Goal: Task Accomplishment & Management: Manage account settings

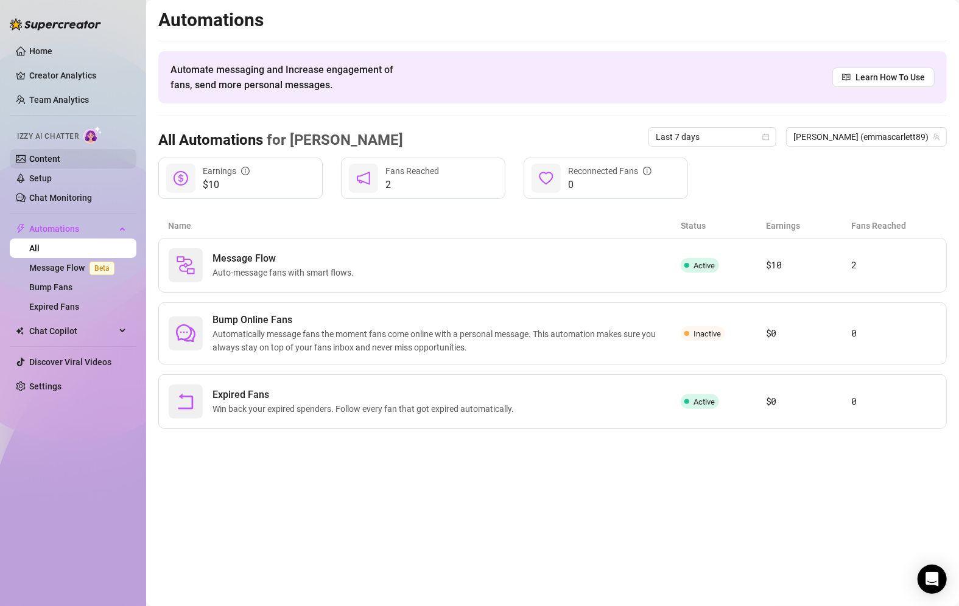
click at [41, 158] on link "Content" at bounding box center [44, 159] width 31 height 10
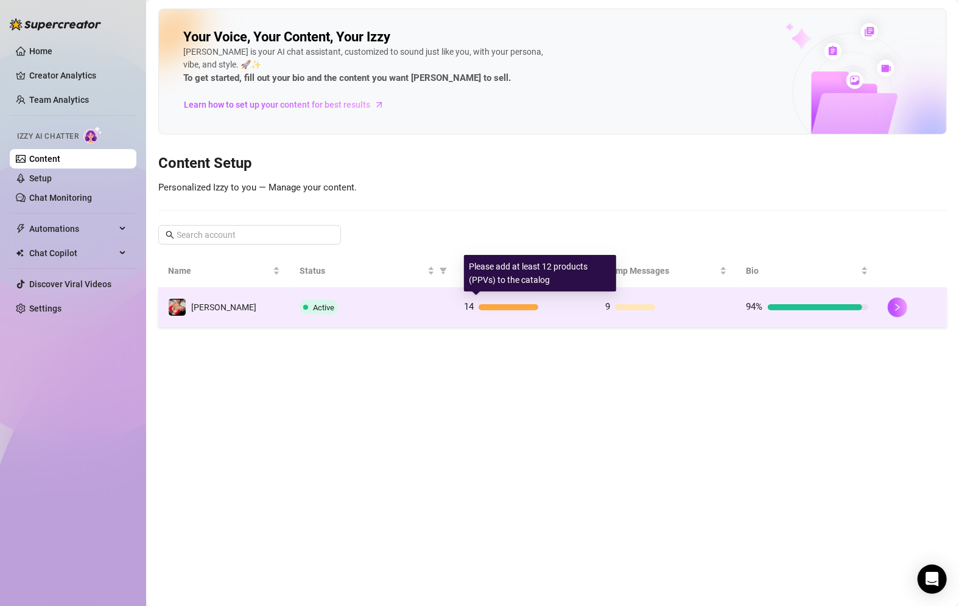
click at [485, 304] on div at bounding box center [508, 307] width 60 height 6
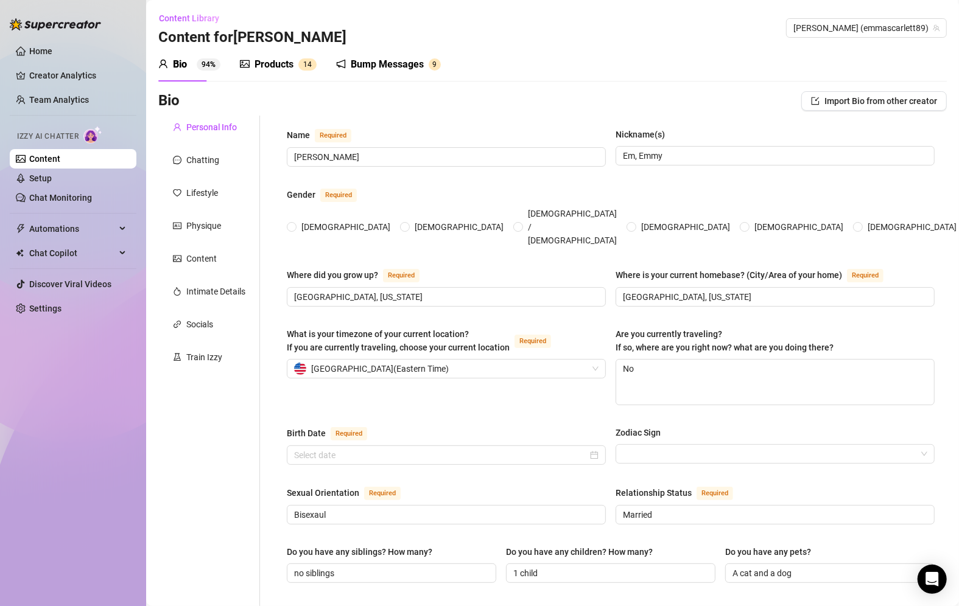
type input "[PERSON_NAME]"
type input "Em, Emmy"
type input "[GEOGRAPHIC_DATA], [US_STATE]"
type textarea "No"
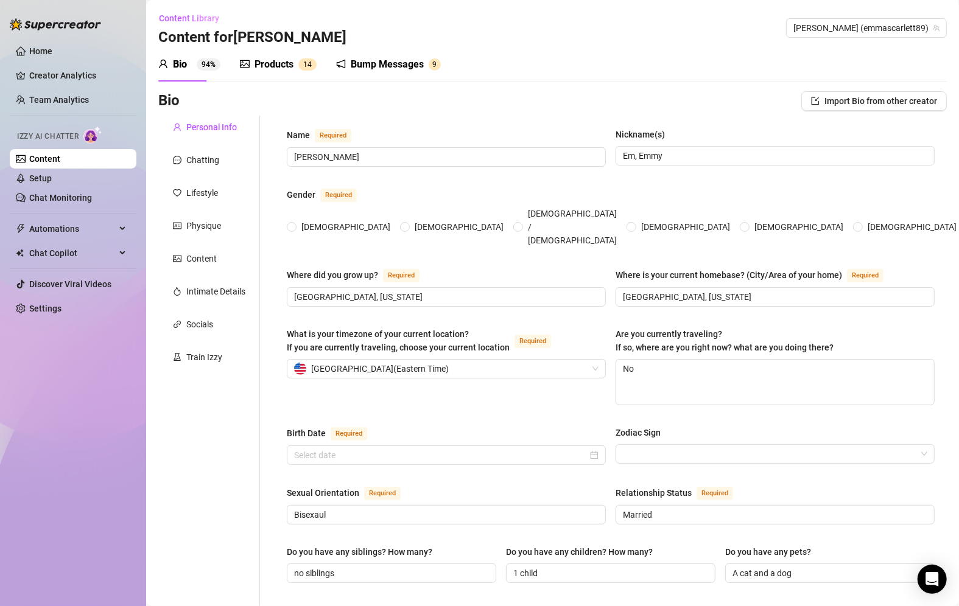
type input "Bisexaul"
type input "Married"
type input "no siblings"
type input "1 child"
type input "A cat and a dog"
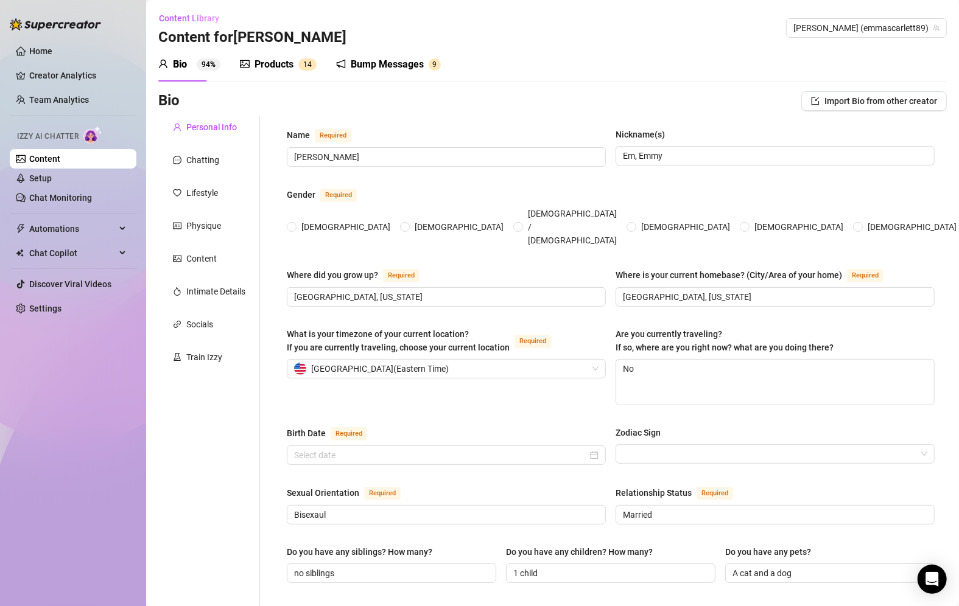
type input "I am a teacher."
type input "Stripper, dance instructor, teaching pole classes"
type input "Bachelors Degree from UCF"
type input "agnostic"
type input "Moderate"
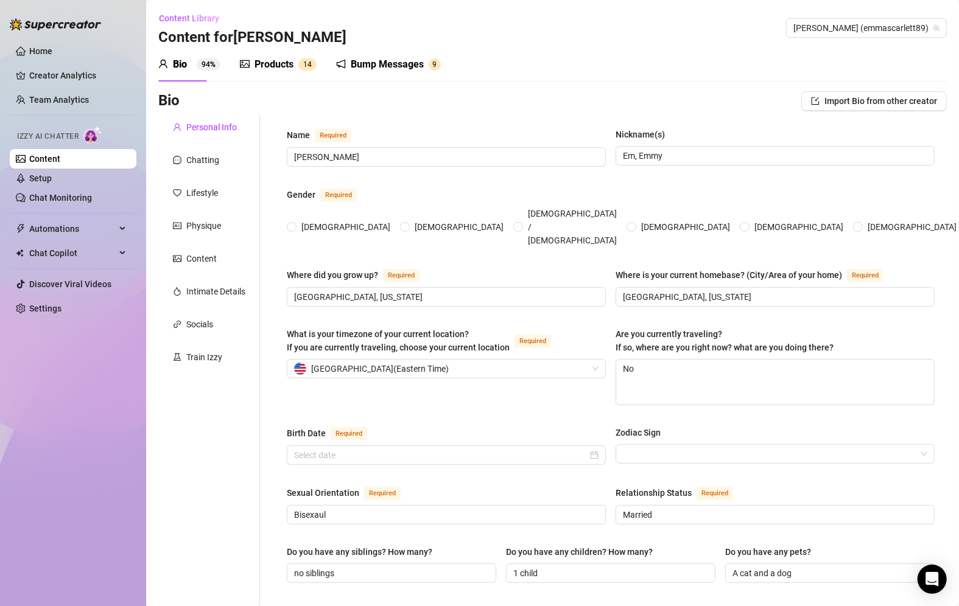
type textarea "Get the biggest cock I can find, be able to travel for work"
type textarea "When I was about [DEMOGRAPHIC_DATA], I accidently ate a live baby bird. It feel…"
type textarea "I like to read. I like philosophy."
type textarea "I am a sizequeen. I prefer to fuck black guys. I won't fuck guys with small dic…"
radio input "true"
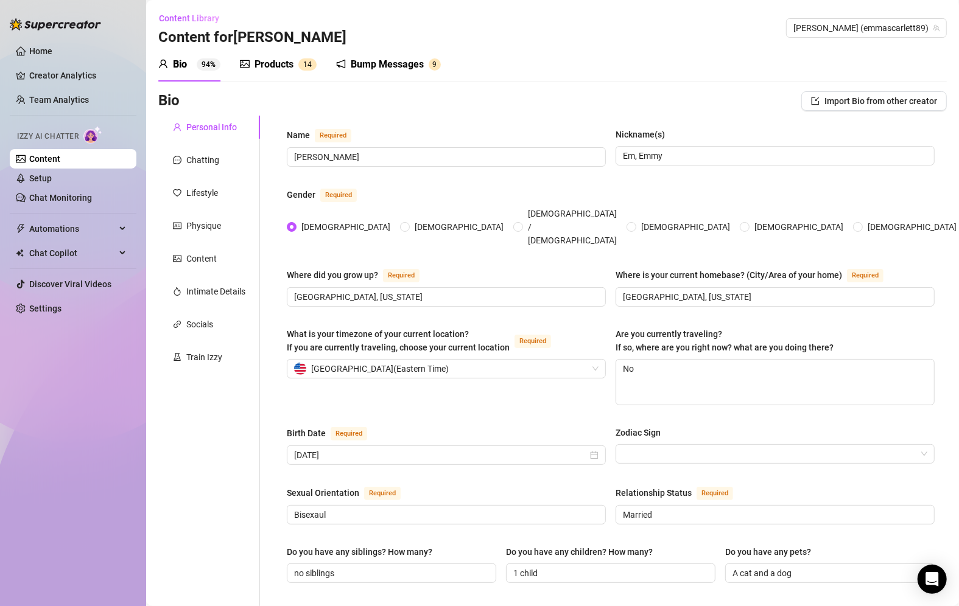
type input "[DATE]"
click at [275, 66] on div "Products" at bounding box center [273, 64] width 39 height 15
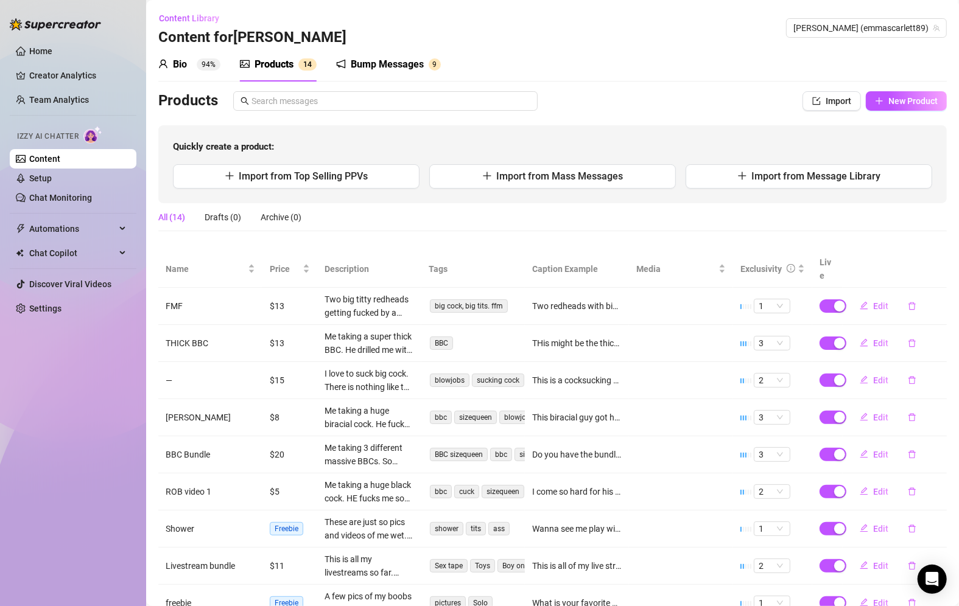
click at [281, 62] on div "Products" at bounding box center [273, 64] width 39 height 15
click at [277, 72] on div "Products 1 4" at bounding box center [278, 64] width 77 height 34
click at [873, 487] on span "Edit" at bounding box center [880, 492] width 15 height 10
type textarea "I come so hard for his huge cock. He is so fucking good at my pussy."
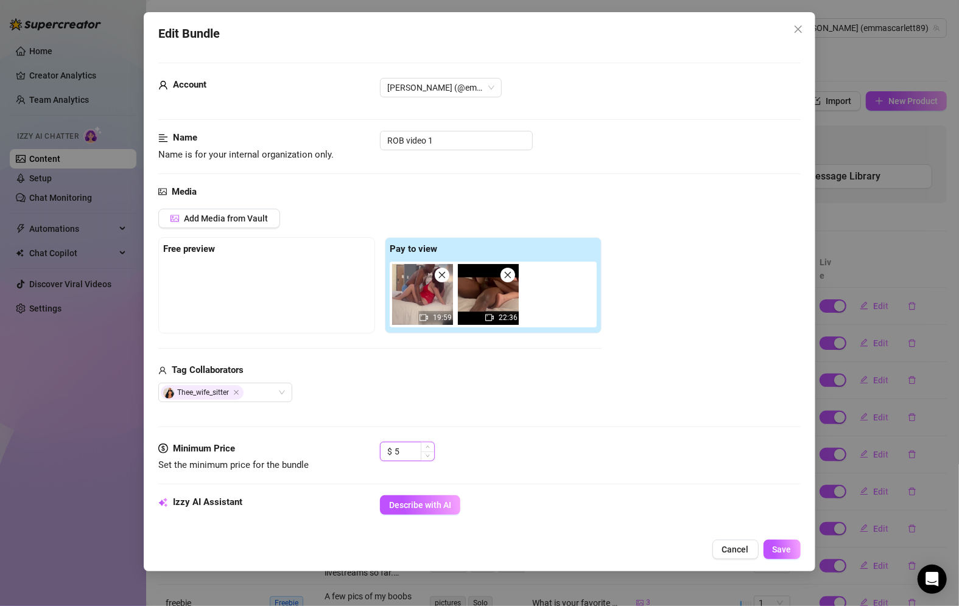
drag, startPoint x: 404, startPoint y: 442, endPoint x: 390, endPoint y: 446, distance: 14.5
click at [390, 446] on div "$ 5" at bounding box center [407, 451] width 55 height 19
type input "7"
click at [785, 552] on span "Save" at bounding box center [781, 550] width 19 height 10
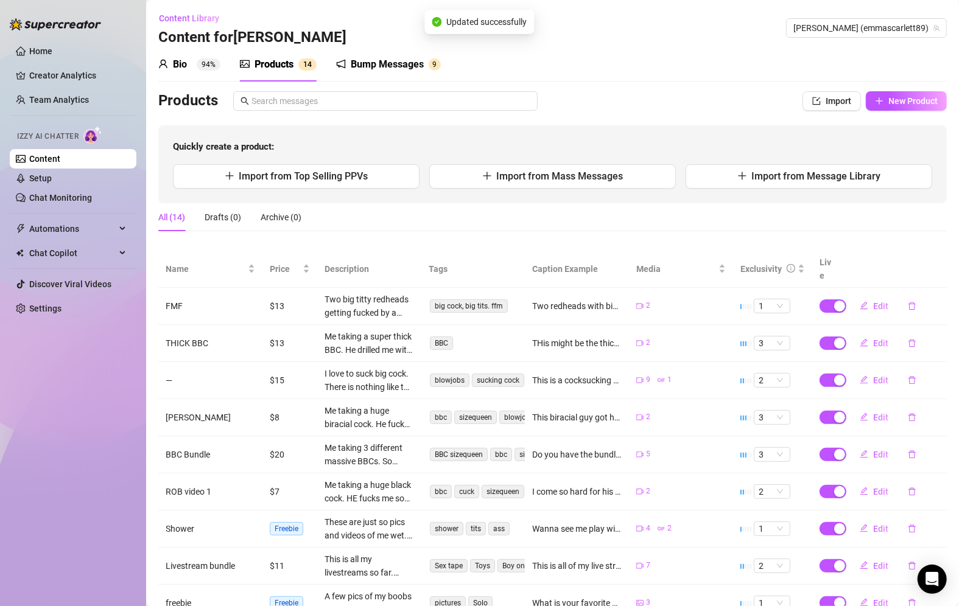
scroll to position [107, 0]
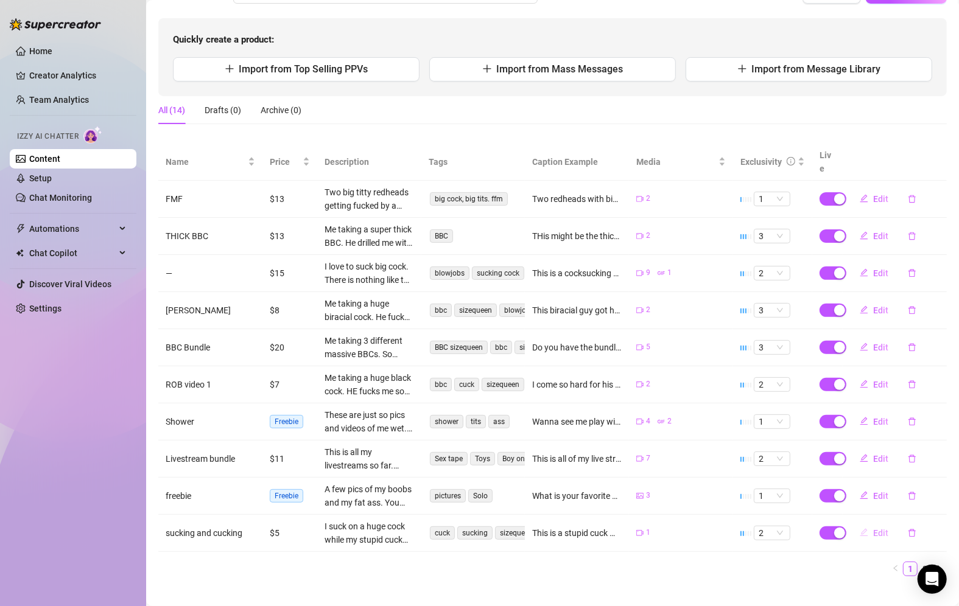
click at [873, 528] on span "Edit" at bounding box center [880, 533] width 15 height 10
type textarea "This is a stupid cuck who pays to watch me fuck monster cocks. lol Look how sma…"
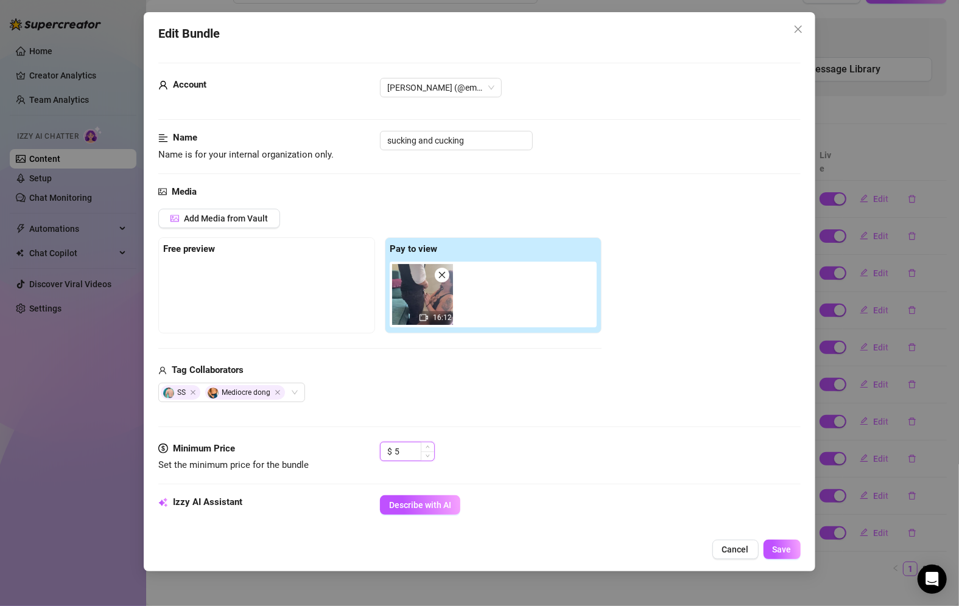
drag, startPoint x: 413, startPoint y: 449, endPoint x: 390, endPoint y: 452, distance: 23.3
click at [390, 452] on div "$ 5" at bounding box center [407, 451] width 55 height 19
type input "7"
click at [776, 550] on span "Save" at bounding box center [781, 550] width 19 height 10
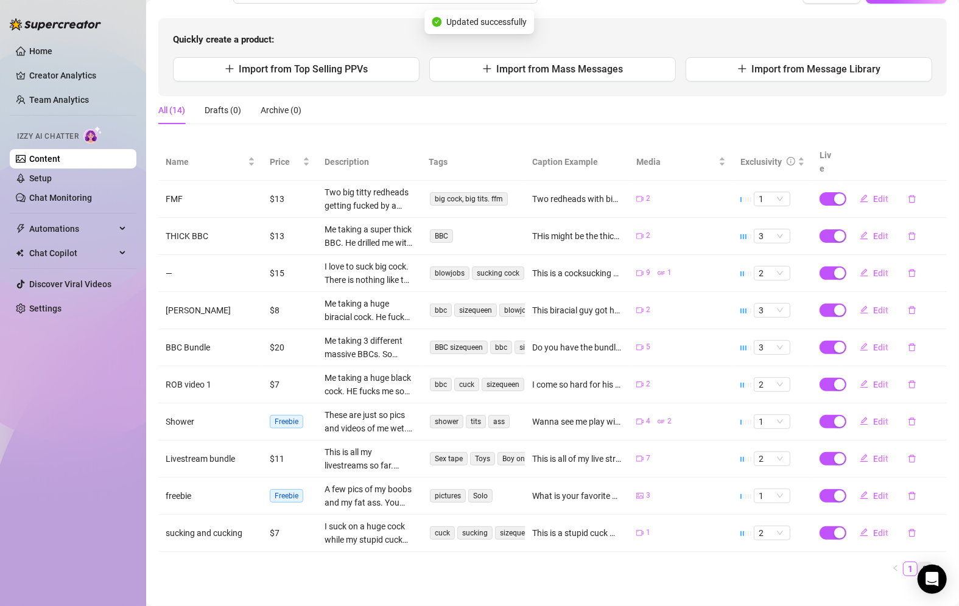
click at [918, 562] on link "2" at bounding box center [924, 568] width 13 height 13
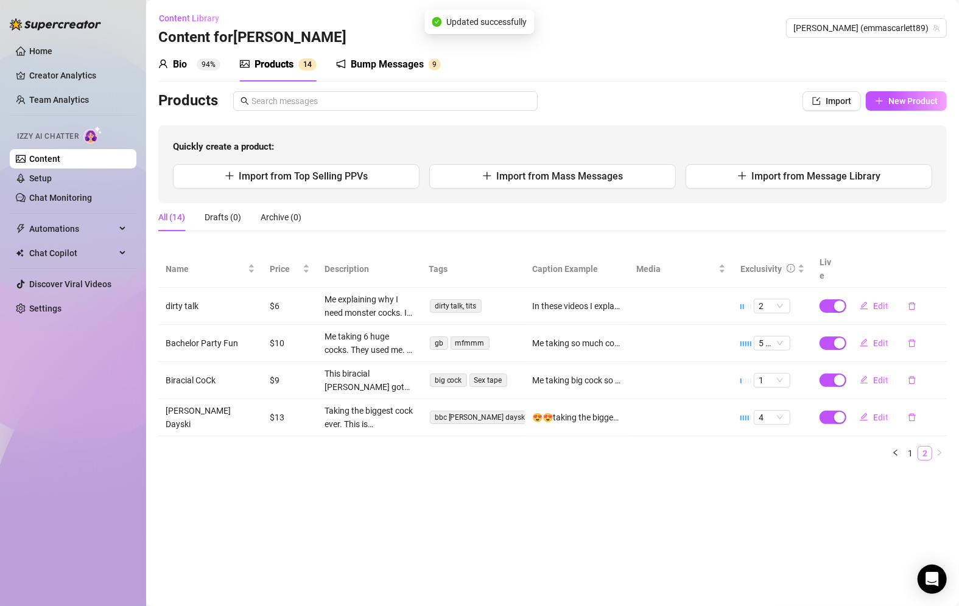
scroll to position [0, 0]
click at [379, 69] on div "Bump Messages" at bounding box center [387, 64] width 73 height 15
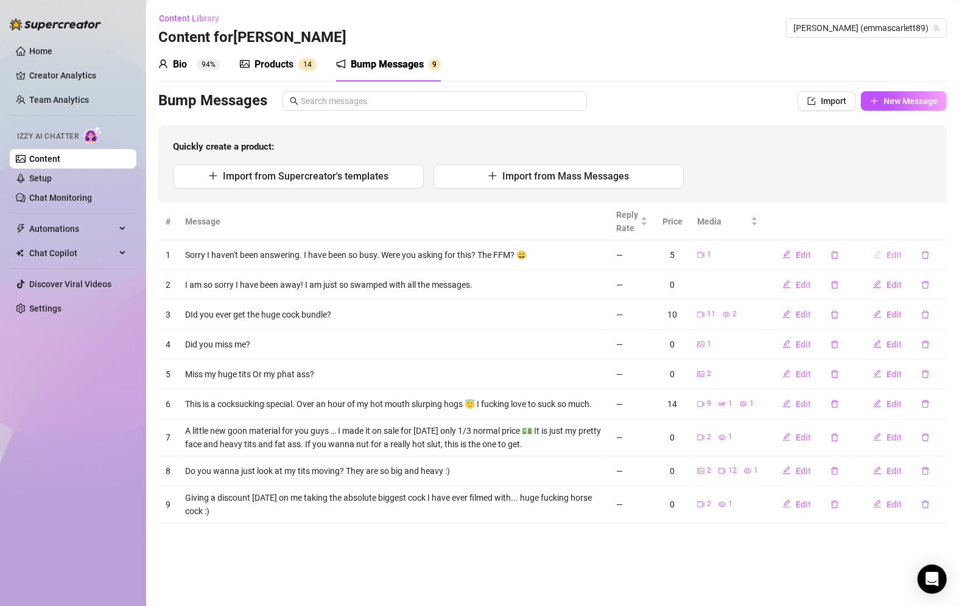
click at [887, 253] on button "Edit" at bounding box center [887, 254] width 48 height 19
type textarea "Sorry I haven't been answering. I have been so busy. Were you asking for this? …"
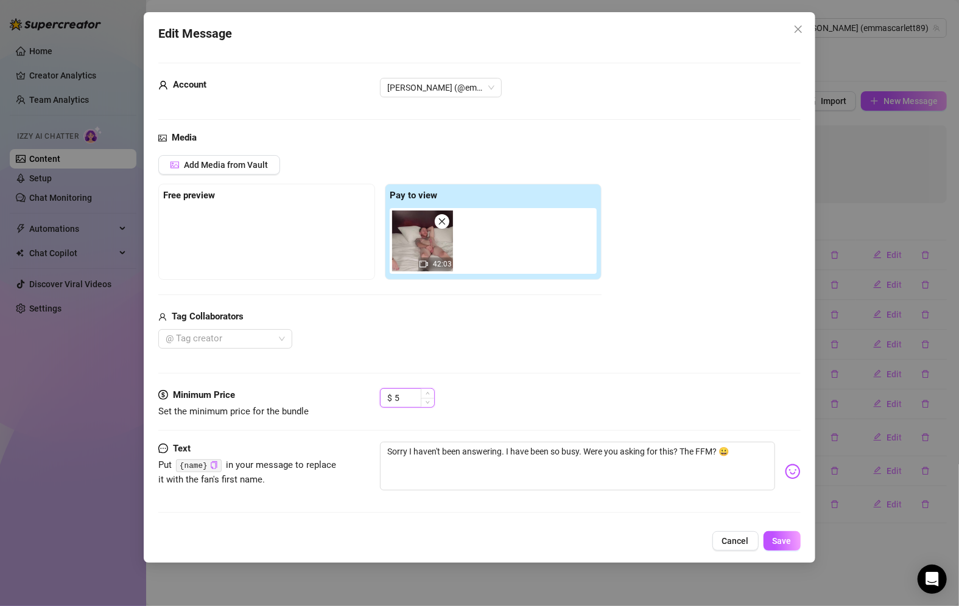
drag, startPoint x: 416, startPoint y: 396, endPoint x: 396, endPoint y: 398, distance: 19.6
click at [396, 398] on input "5" at bounding box center [414, 398] width 40 height 18
type input "9"
click at [446, 348] on div "Media Add Media from Vault Free preview Pay to view 42:03 Tag Collaborators @ T…" at bounding box center [479, 259] width 642 height 257
click at [261, 340] on div at bounding box center [219, 339] width 116 height 17
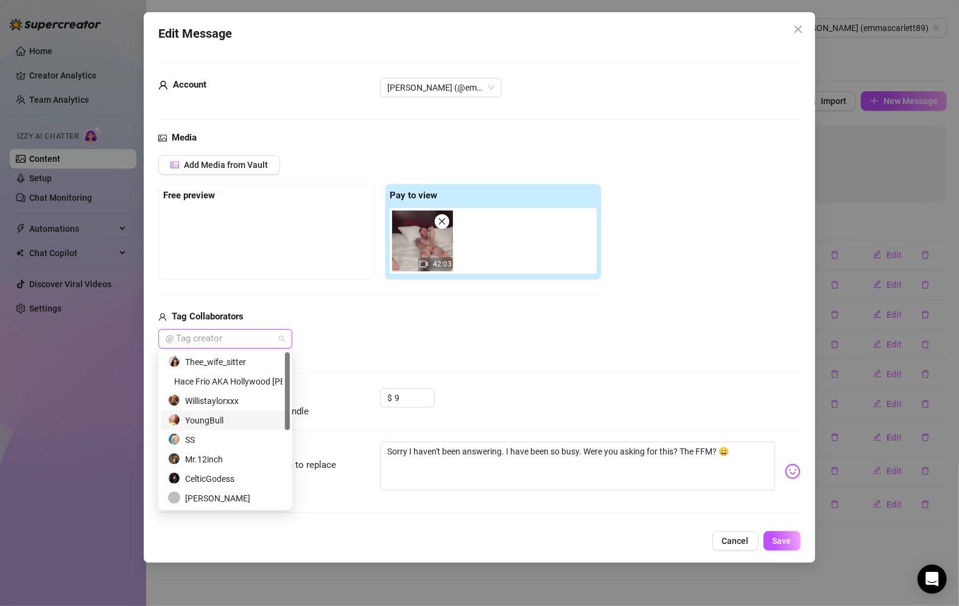
click at [233, 423] on div "YoungBull" at bounding box center [225, 420] width 114 height 13
click at [219, 483] on div "CelticGodess" at bounding box center [225, 478] width 114 height 13
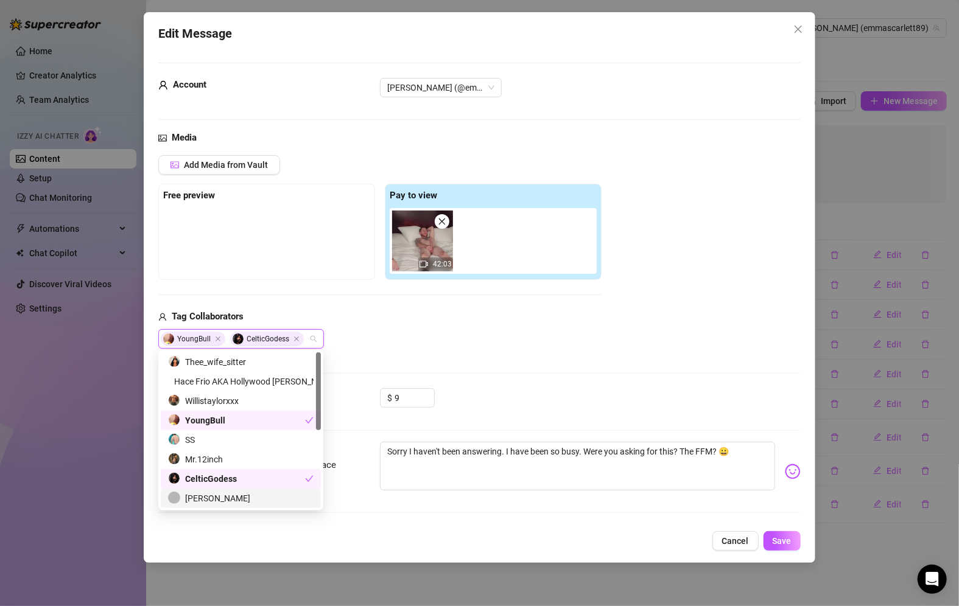
click at [220, 500] on div "[PERSON_NAME]" at bounding box center [240, 498] width 145 height 13
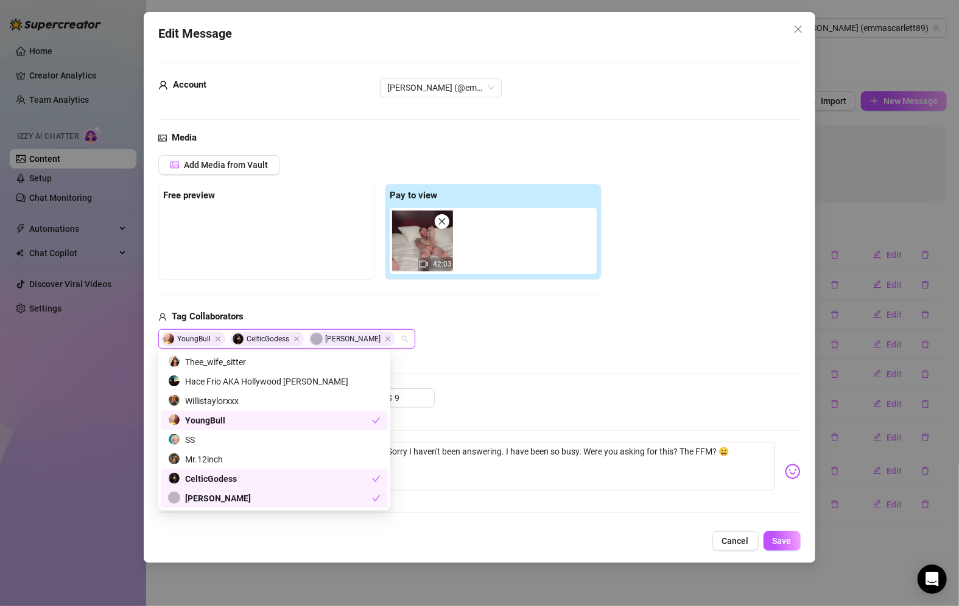
click at [296, 426] on div "YoungBull" at bounding box center [270, 420] width 204 height 13
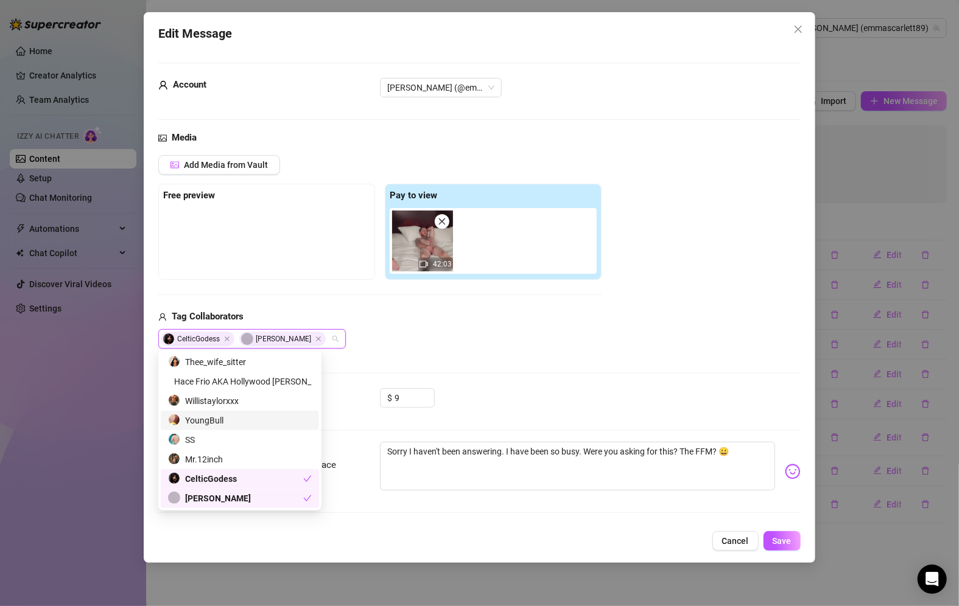
click at [676, 394] on div "$ 9" at bounding box center [590, 403] width 421 height 30
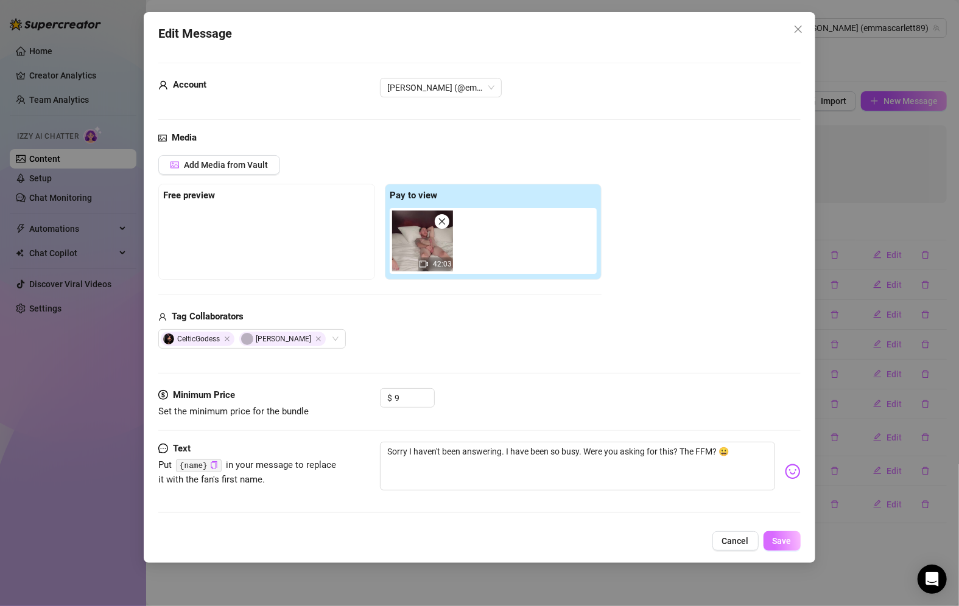
click at [788, 544] on span "Save" at bounding box center [781, 541] width 19 height 10
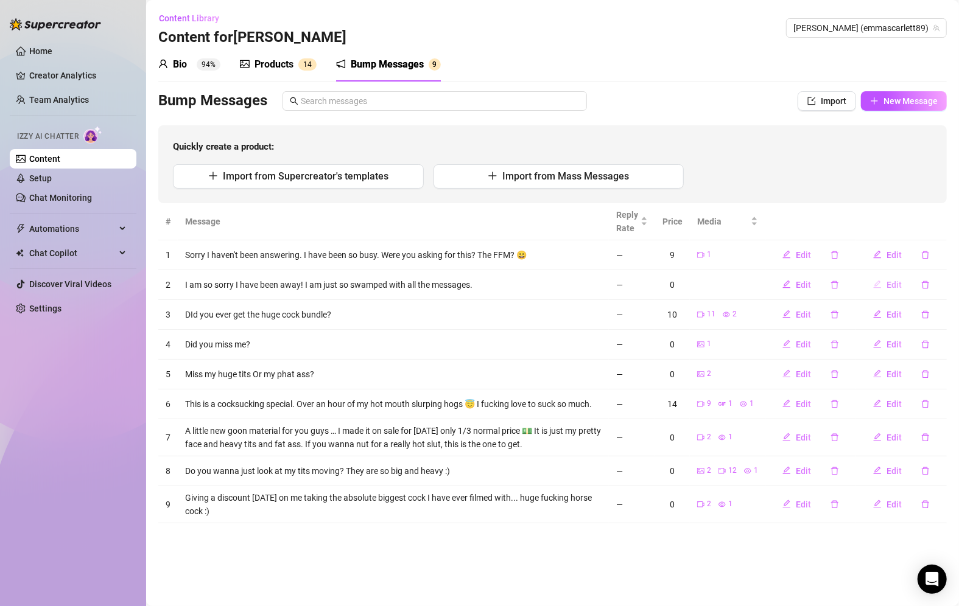
click at [887, 286] on button "Edit" at bounding box center [887, 284] width 48 height 19
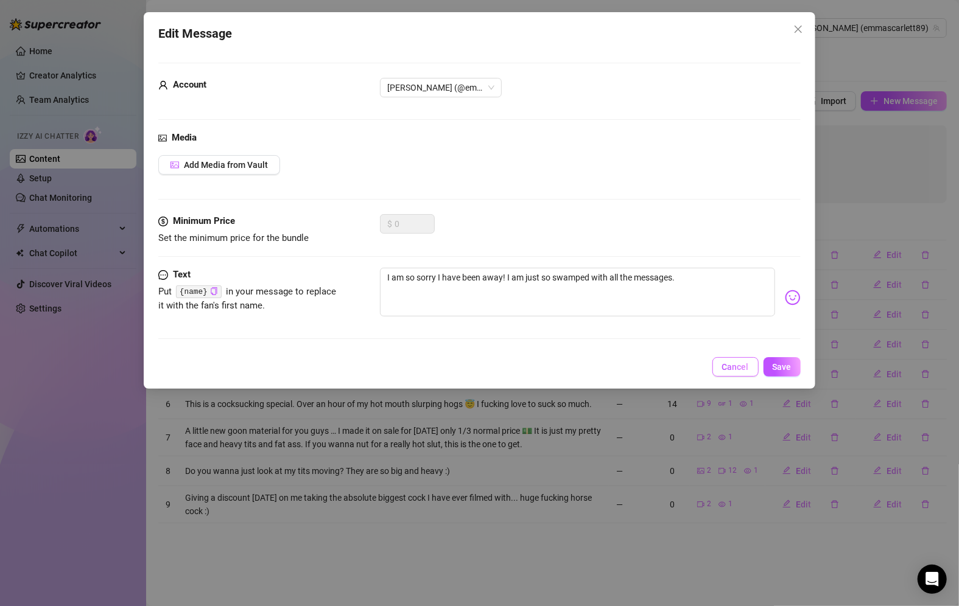
click at [744, 365] on span "Cancel" at bounding box center [735, 367] width 27 height 10
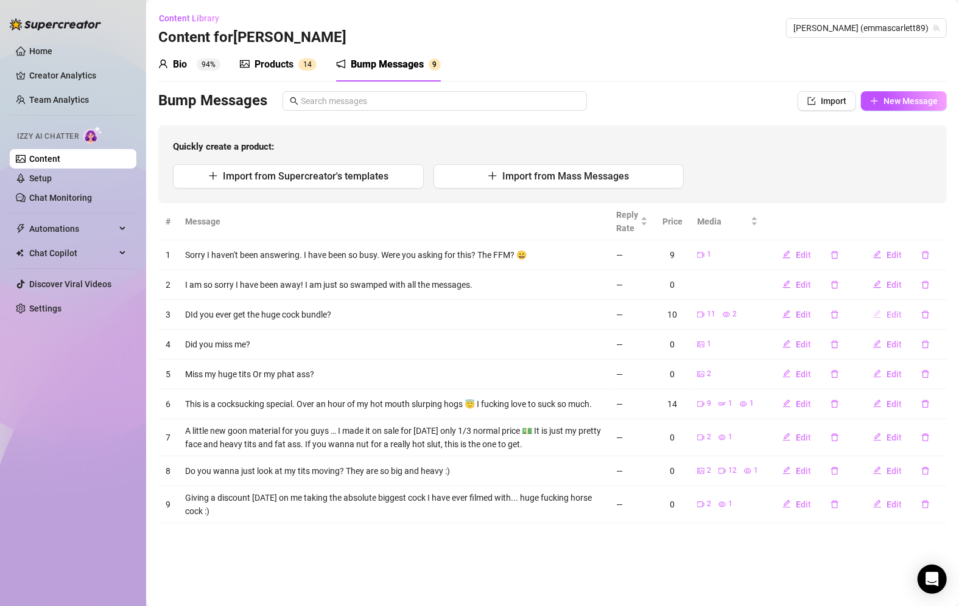
click at [891, 318] on span "Edit" at bounding box center [893, 315] width 15 height 10
type textarea "DId you ever get the huge cock bundle?"
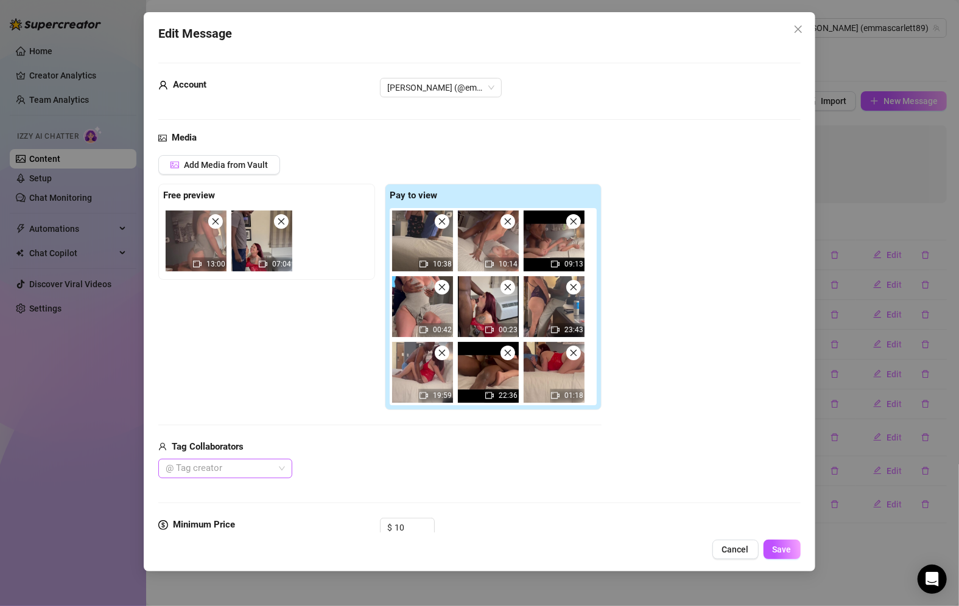
click at [255, 462] on div at bounding box center [219, 468] width 116 height 17
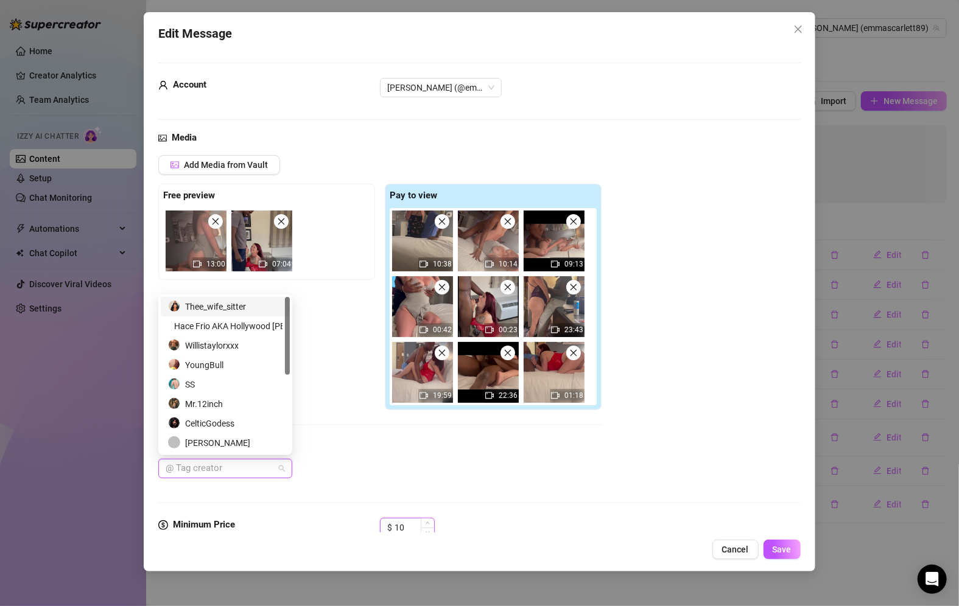
click at [408, 519] on input "10" at bounding box center [414, 528] width 40 height 18
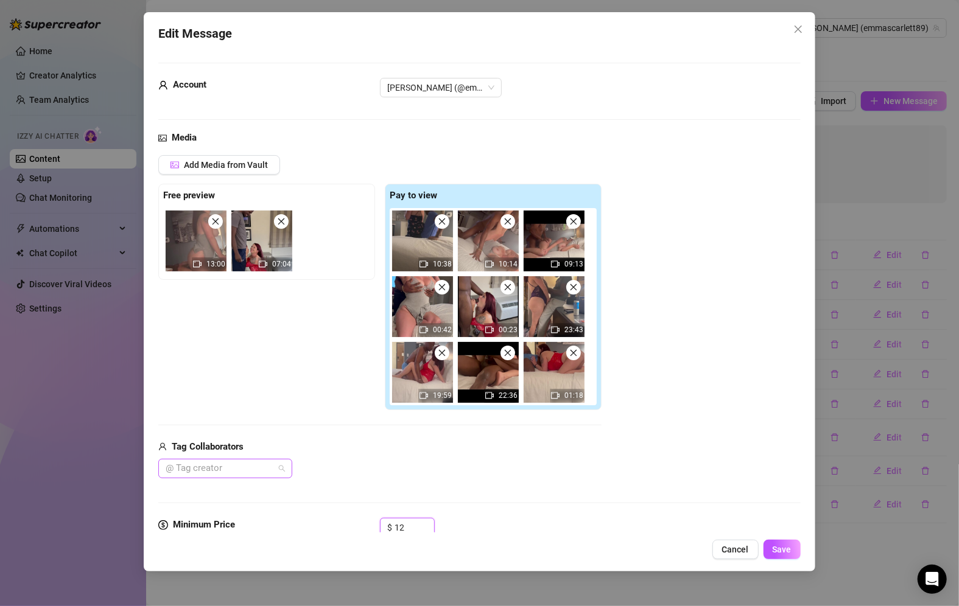
click at [238, 466] on div at bounding box center [219, 468] width 116 height 17
type input "12"
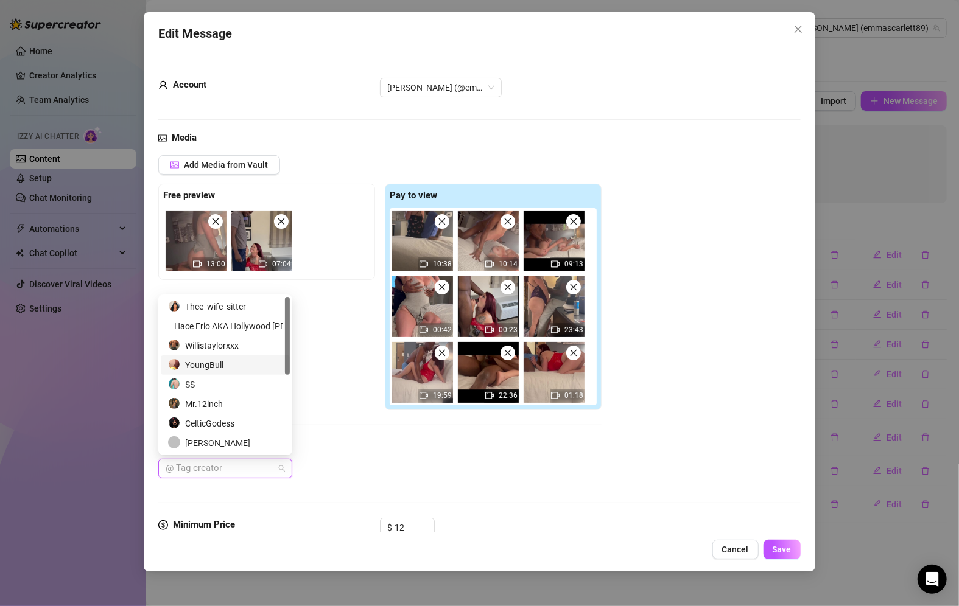
click at [223, 365] on div "YoungBull" at bounding box center [225, 365] width 114 height 13
click at [225, 346] on div "Willistaylorxxx" at bounding box center [225, 345] width 114 height 13
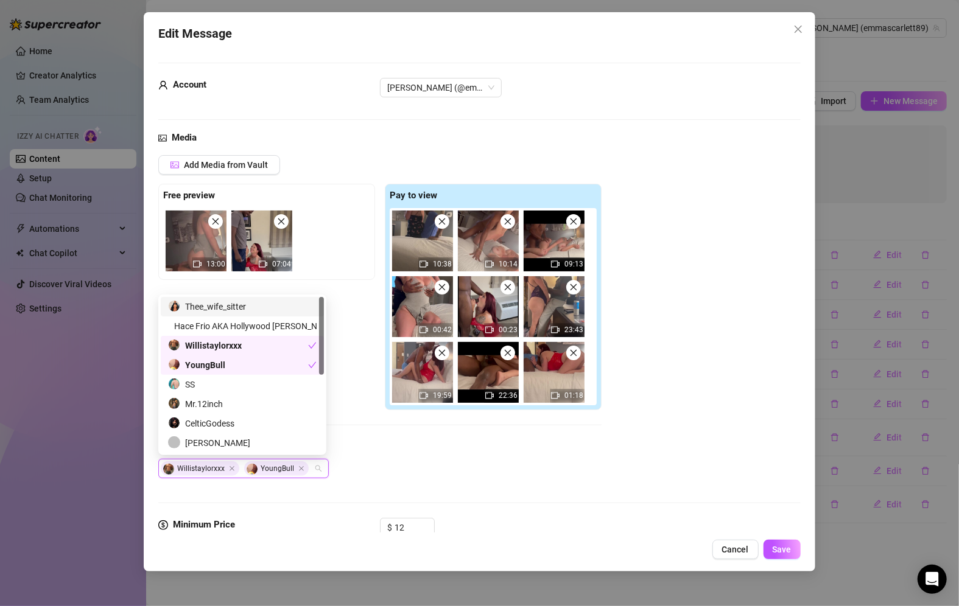
click at [242, 310] on div "Thee_wife_sitter" at bounding box center [242, 306] width 149 height 13
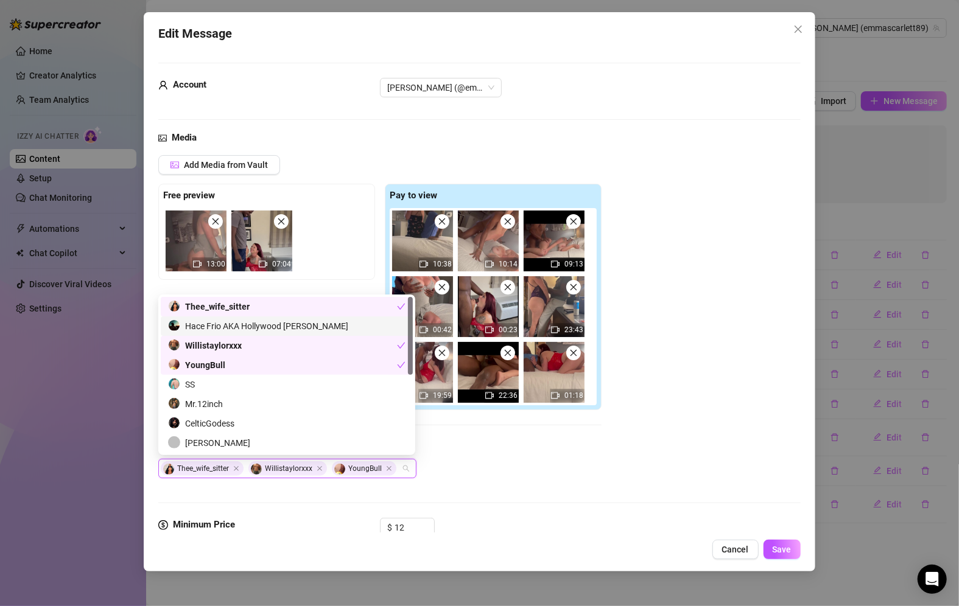
click at [242, 328] on div "Hace Frio AKA Hollywood [PERSON_NAME]" at bounding box center [286, 326] width 237 height 13
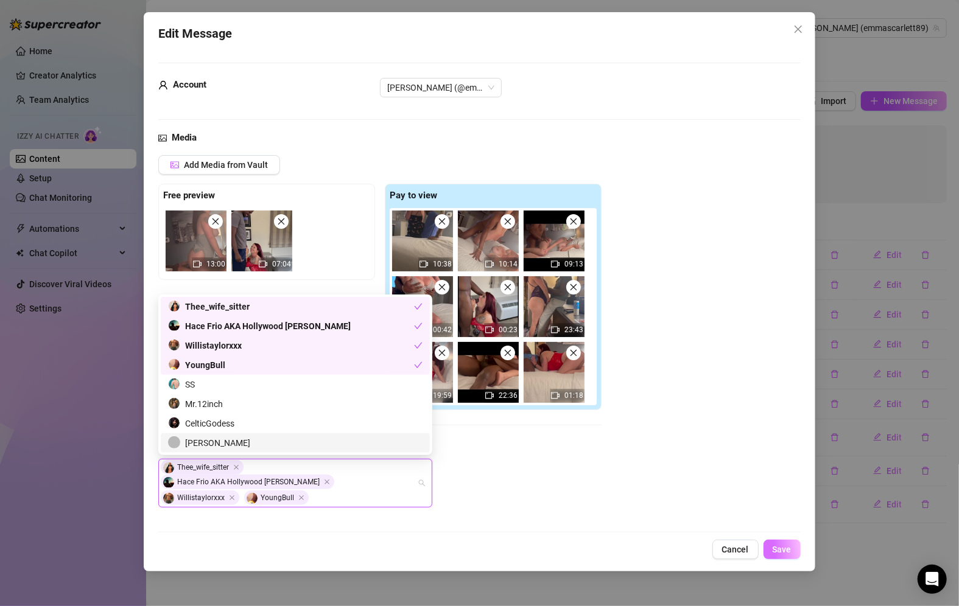
click at [781, 556] on button "Save" at bounding box center [781, 549] width 37 height 19
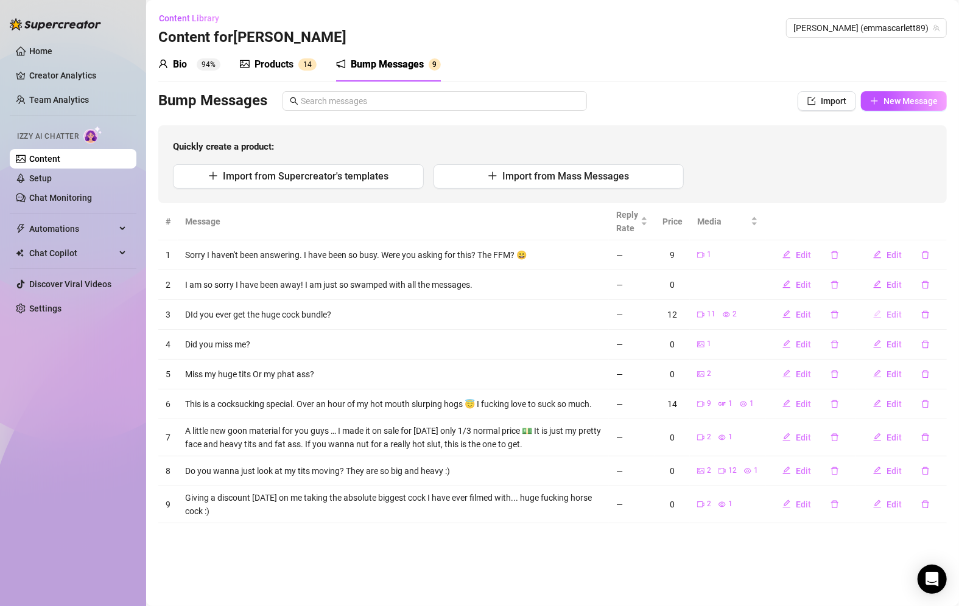
click at [893, 315] on span "Edit" at bounding box center [893, 315] width 15 height 10
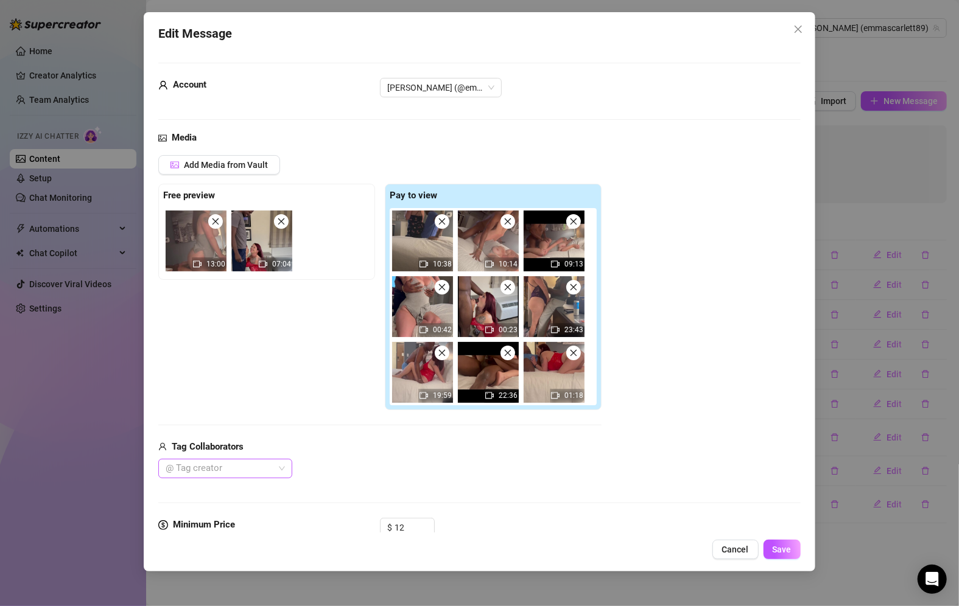
click at [250, 464] on div at bounding box center [219, 468] width 116 height 17
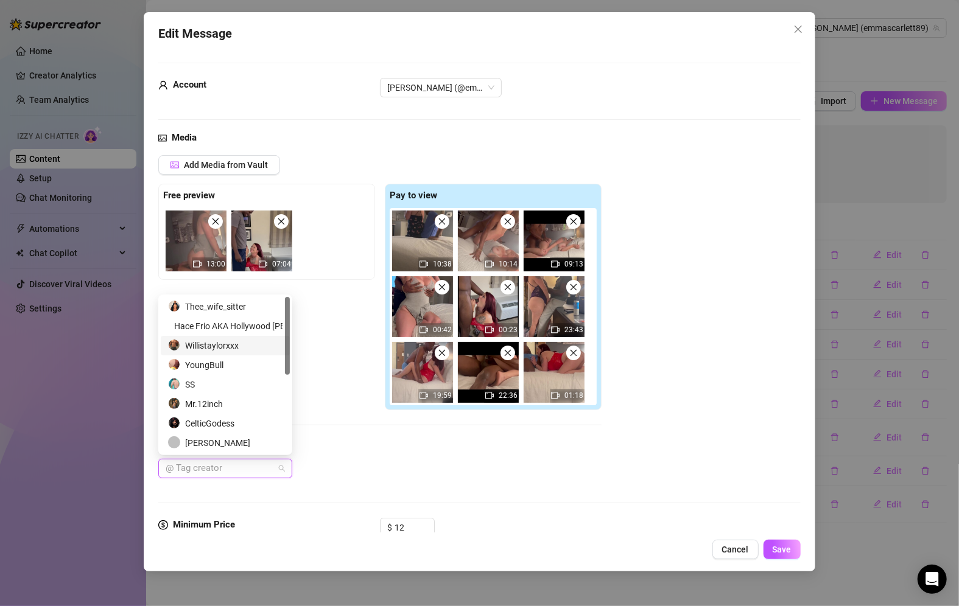
click at [232, 352] on div "Willistaylorxxx" at bounding box center [225, 345] width 114 height 13
click at [393, 444] on div "Tag Collaborators" at bounding box center [379, 447] width 443 height 15
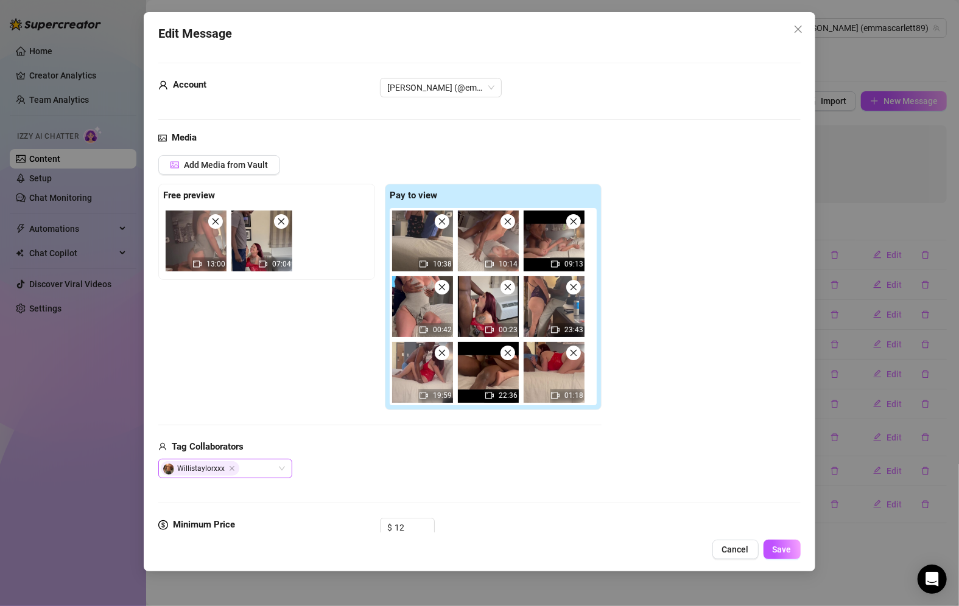
click at [283, 465] on div "Willistaylorxxx" at bounding box center [225, 468] width 134 height 19
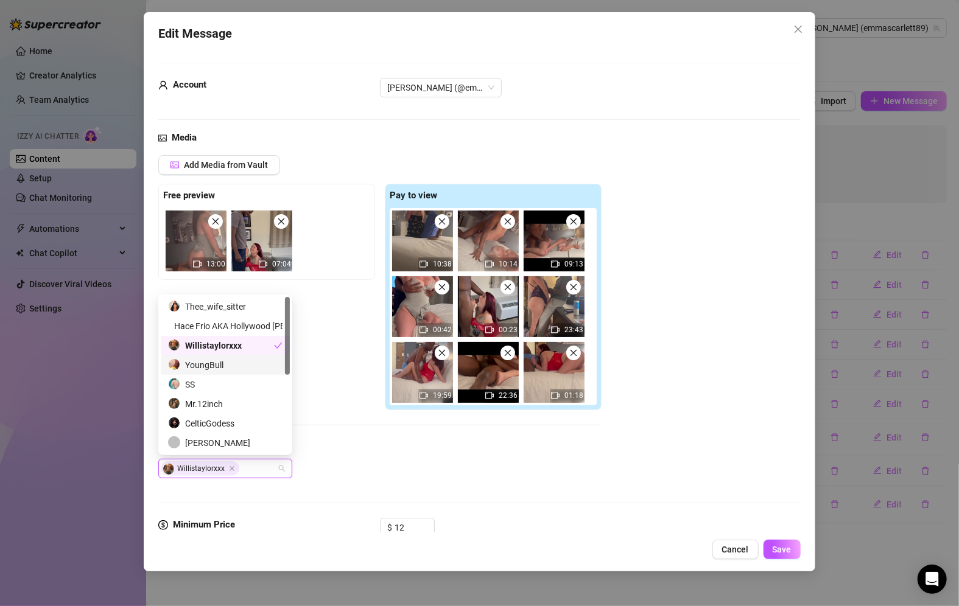
click at [256, 368] on div "YoungBull" at bounding box center [225, 365] width 114 height 13
click at [399, 452] on div "Tag Collaborators" at bounding box center [379, 447] width 443 height 15
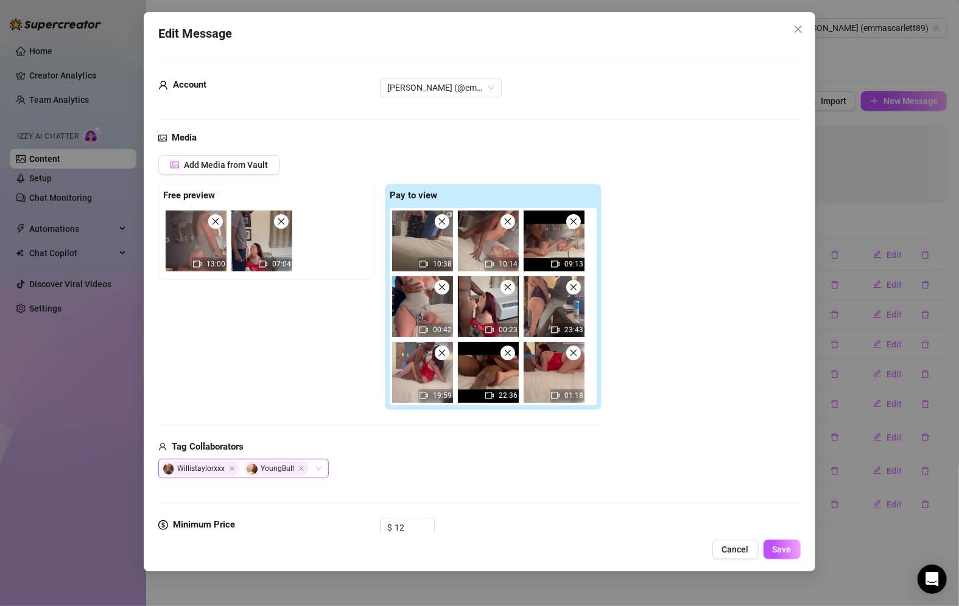
click at [318, 469] on div "Willistaylorxxx YoungBull" at bounding box center [243, 468] width 170 height 19
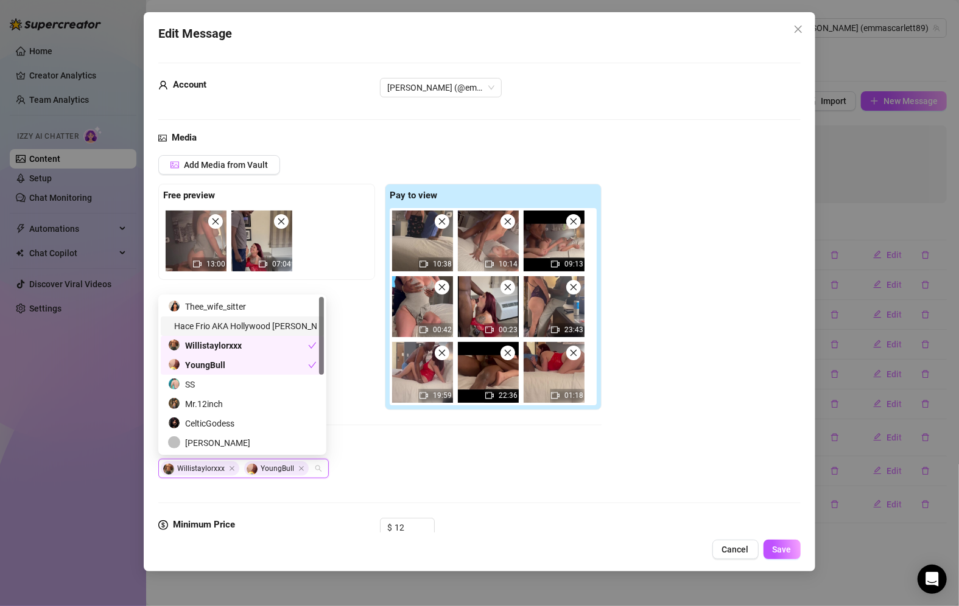
click at [303, 328] on div "Hace Frio AKA Hollywood [PERSON_NAME]" at bounding box center [242, 326] width 149 height 13
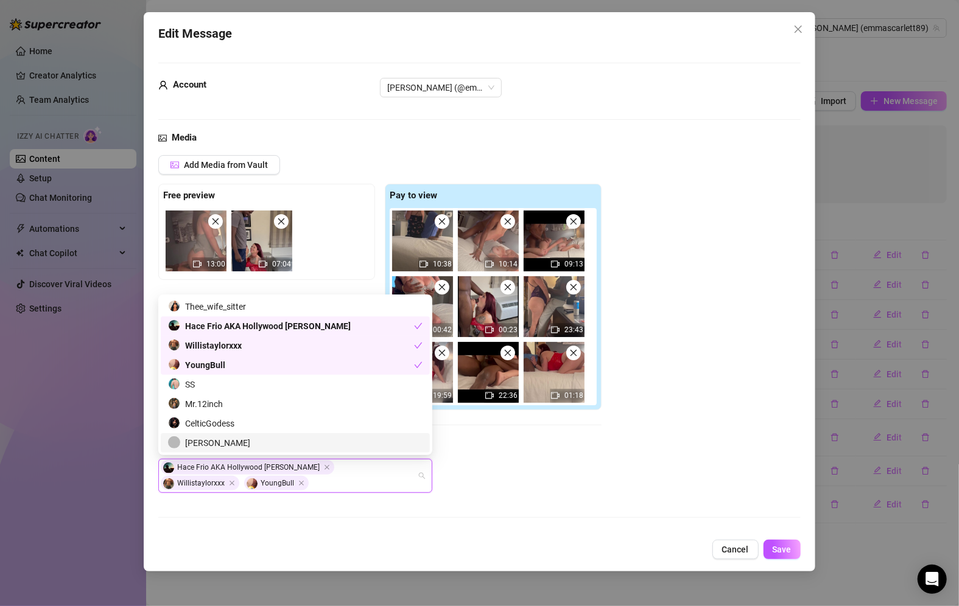
click at [486, 498] on div "Media Add Media from Vault Free preview 13:00 07:04 Pay to view 10:38 10:14 09:…" at bounding box center [479, 332] width 642 height 402
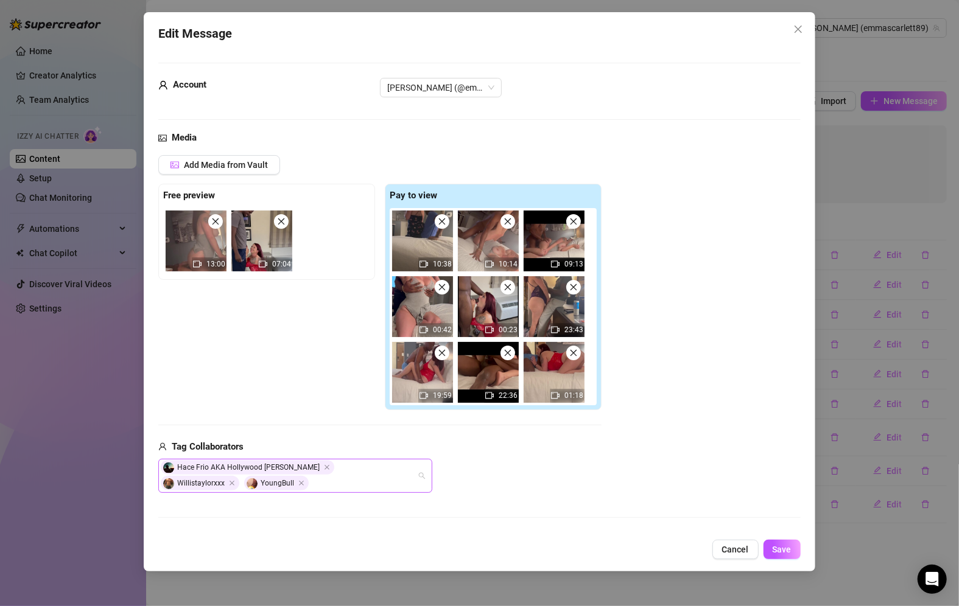
click at [428, 475] on div "[PERSON_NAME] AKA Hollywood [PERSON_NAME] YoungBull" at bounding box center [295, 476] width 274 height 34
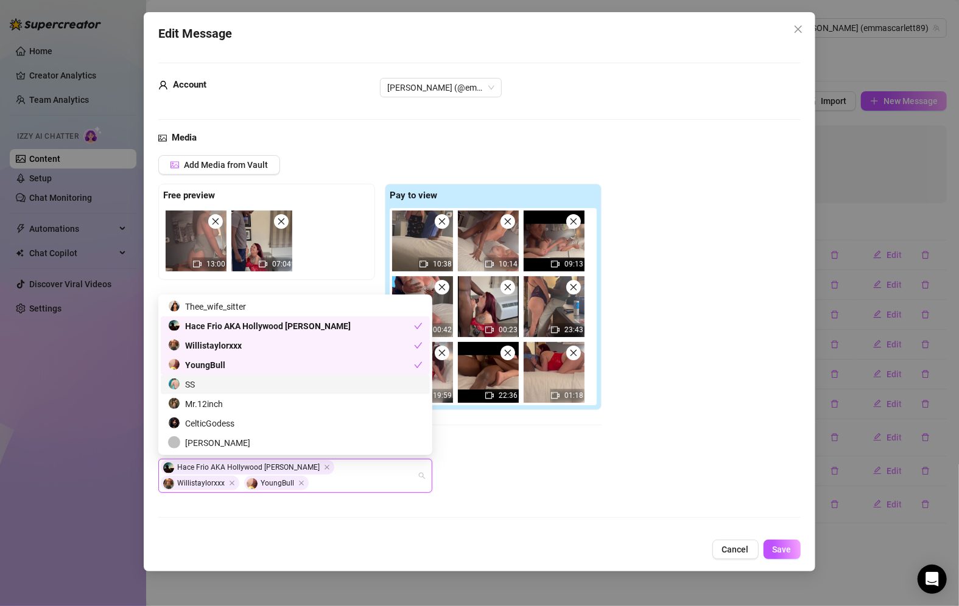
click at [299, 392] on div "SS" at bounding box center [295, 384] width 269 height 19
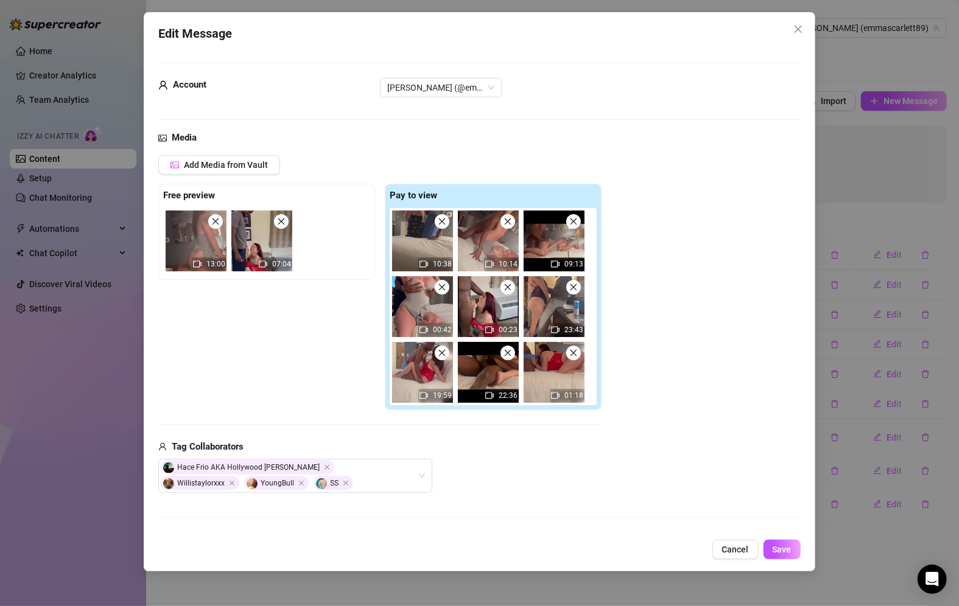
click at [580, 491] on div "[PERSON_NAME] AKA Hollywood [PERSON_NAME] YoungBull SS" at bounding box center [379, 476] width 443 height 34
click at [782, 553] on span "Save" at bounding box center [781, 550] width 19 height 10
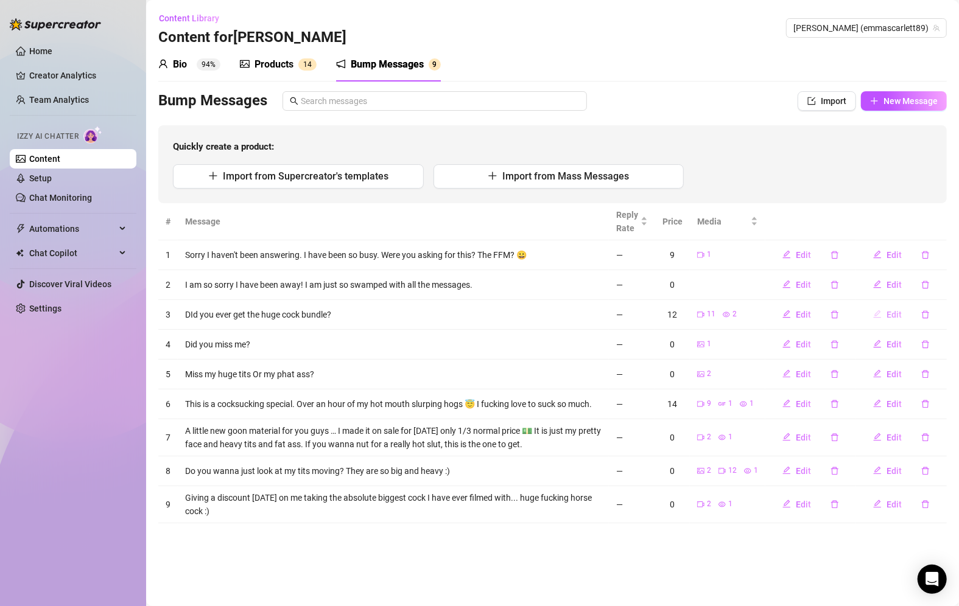
click at [889, 315] on span "Edit" at bounding box center [893, 315] width 15 height 10
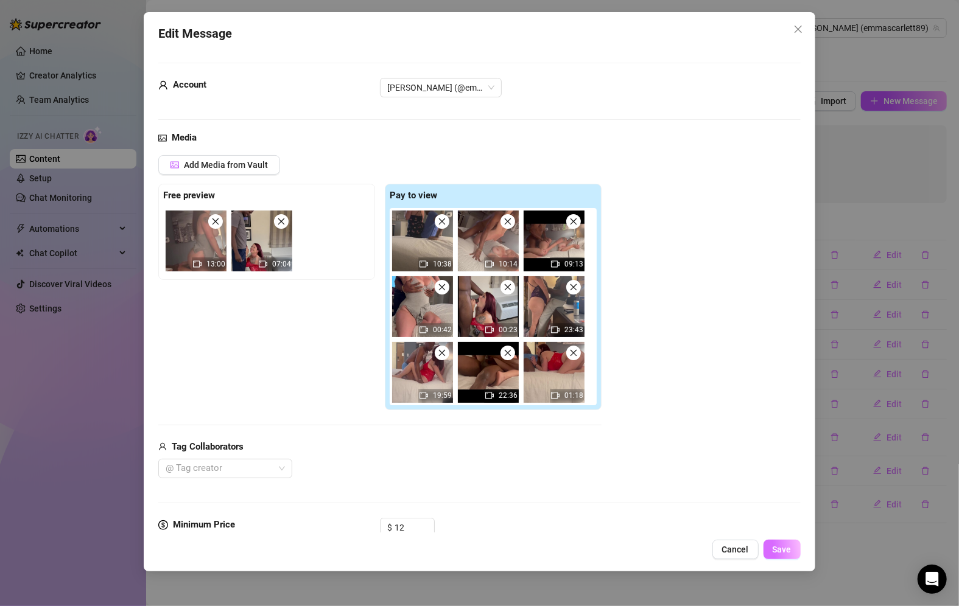
click at [788, 555] on button "Save" at bounding box center [781, 549] width 37 height 19
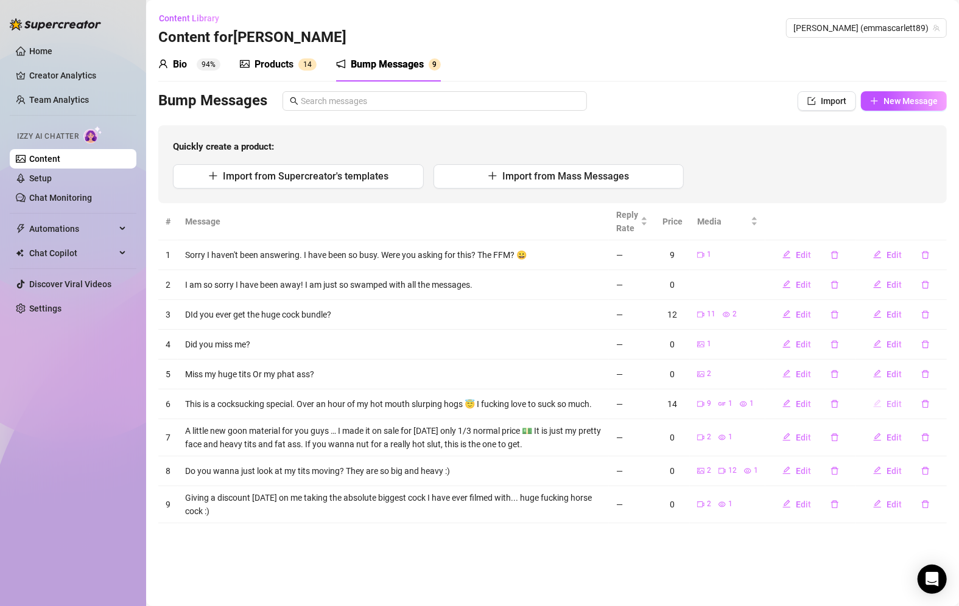
click at [881, 405] on icon "edit" at bounding box center [877, 403] width 9 height 9
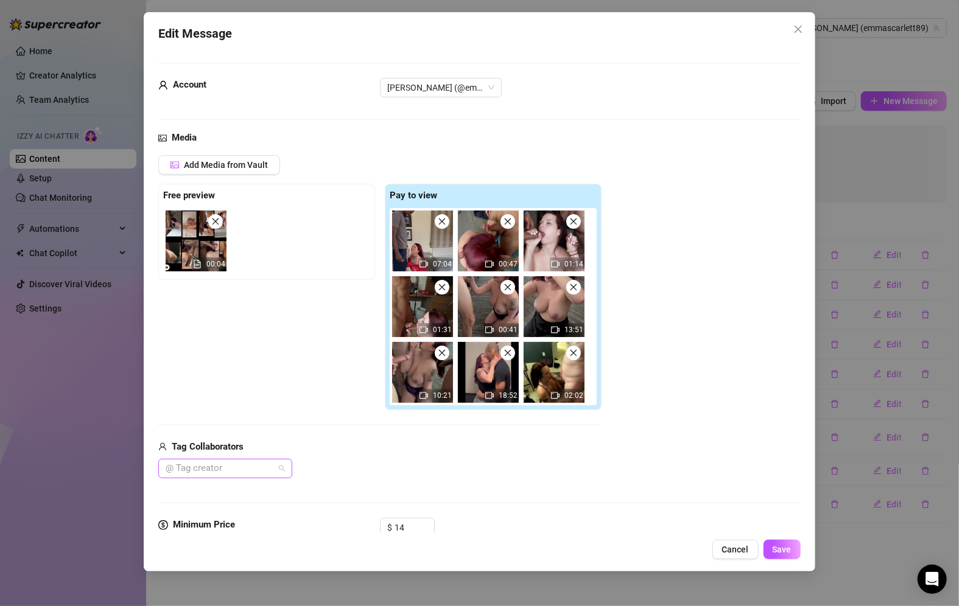
click at [232, 468] on div at bounding box center [219, 468] width 116 height 17
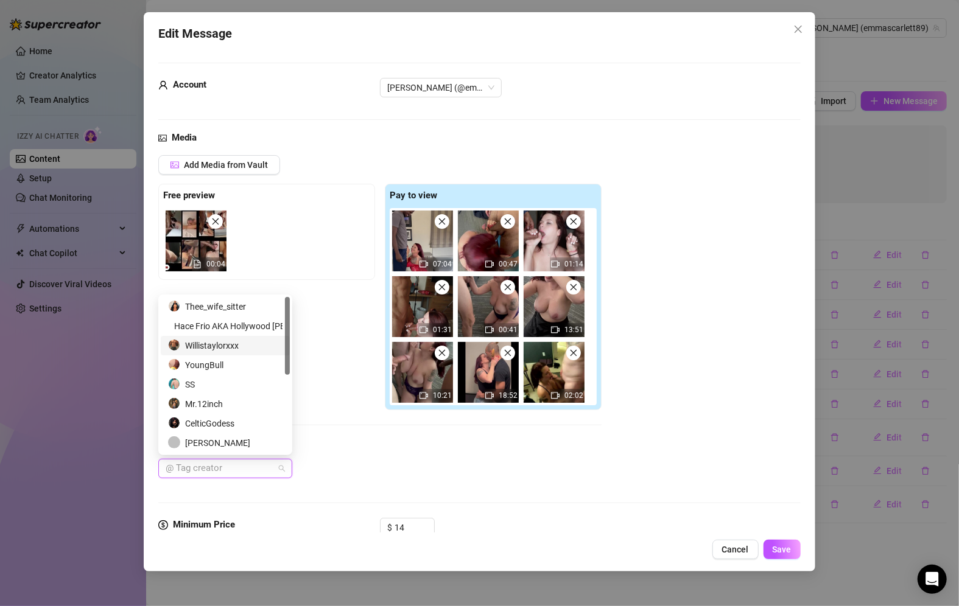
click at [244, 338] on div "Willistaylorxxx" at bounding box center [225, 345] width 129 height 19
click at [242, 314] on div "Thee_wife_sitter" at bounding box center [225, 306] width 129 height 19
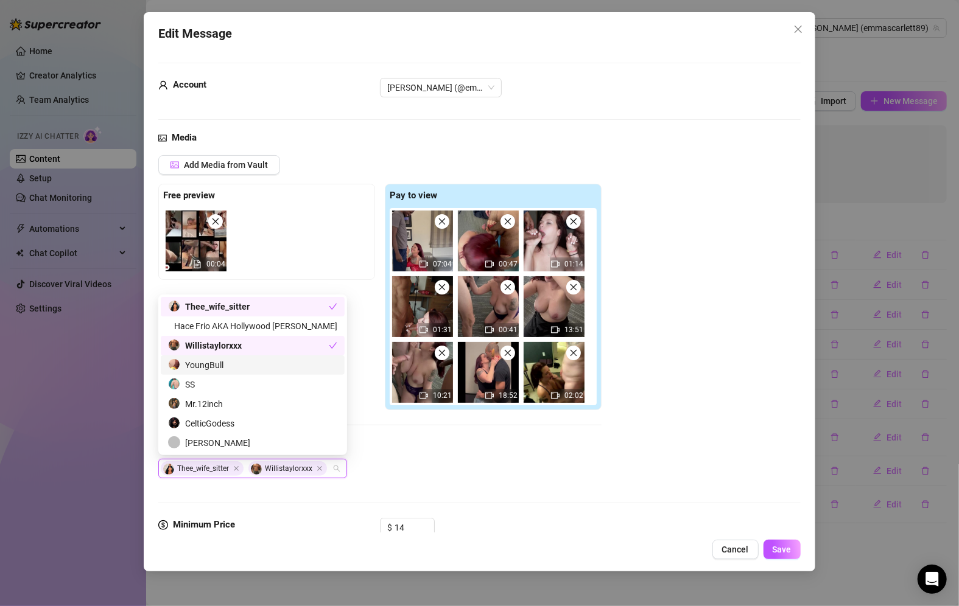
click at [232, 357] on div "YoungBull" at bounding box center [253, 365] width 184 height 19
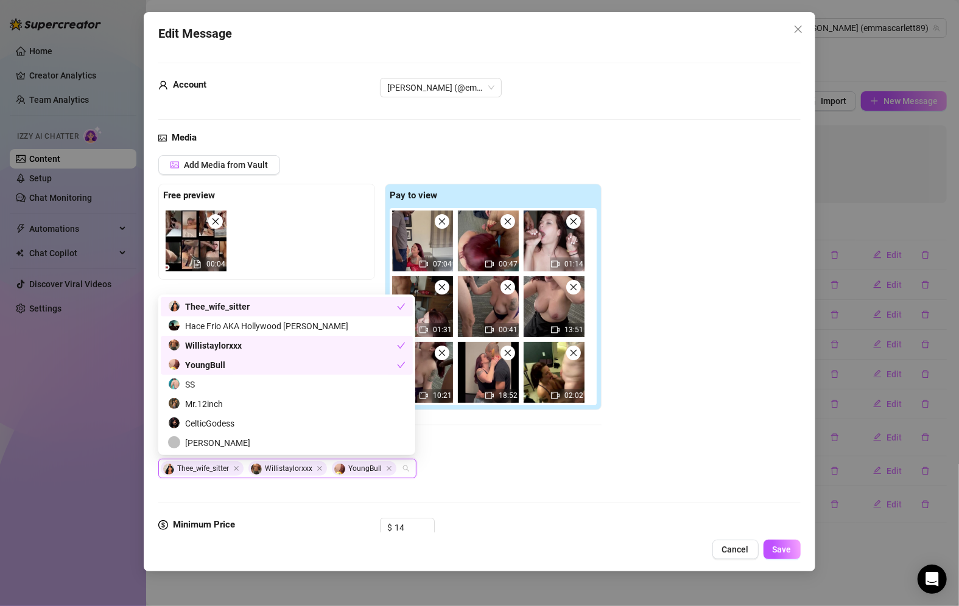
click at [241, 337] on div "Willistaylorxxx" at bounding box center [287, 345] width 252 height 19
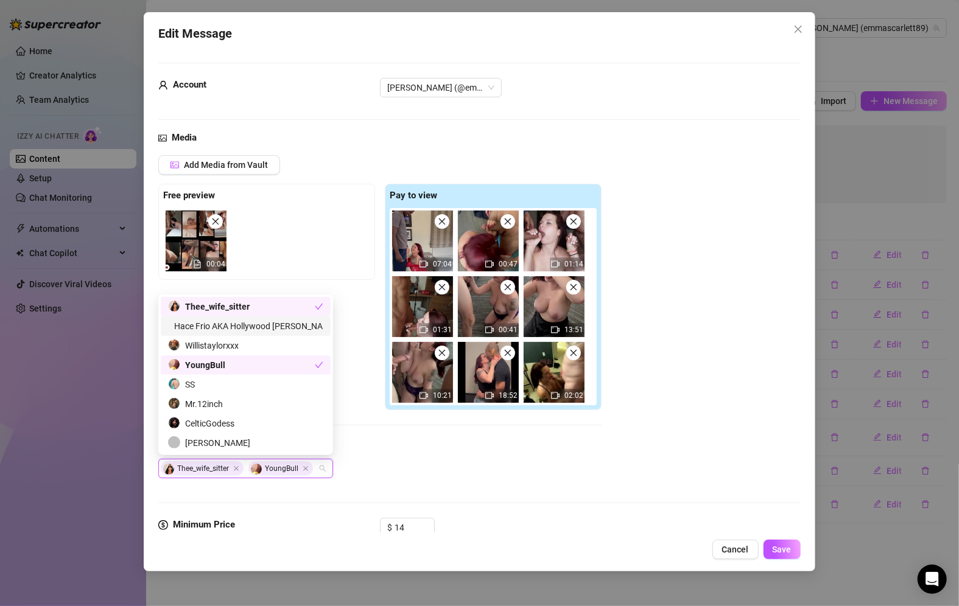
click at [245, 327] on div "Hace Frio AKA Hollywood [PERSON_NAME]" at bounding box center [245, 326] width 155 height 13
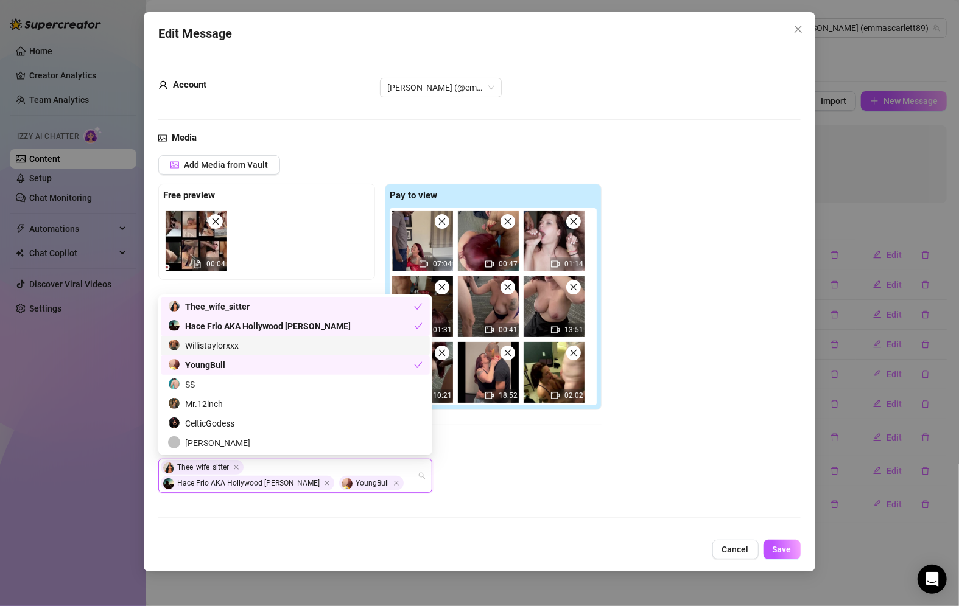
click at [245, 342] on div "Willistaylorxxx" at bounding box center [295, 345] width 254 height 13
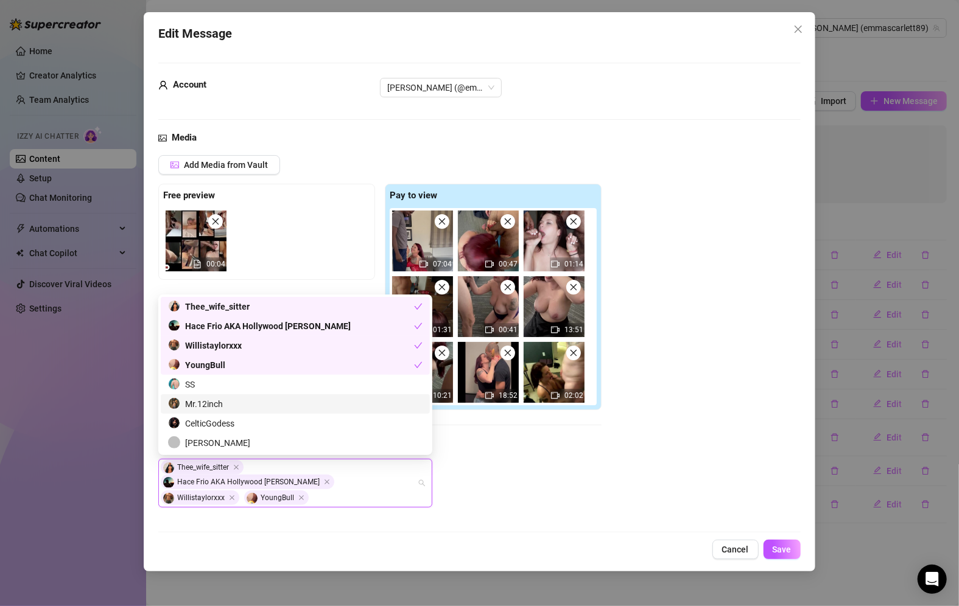
click at [578, 508] on div "Media Add Media from Vault Free preview 00:04 Pay to view 07:04 00:47 01:14 01:…" at bounding box center [479, 339] width 642 height 416
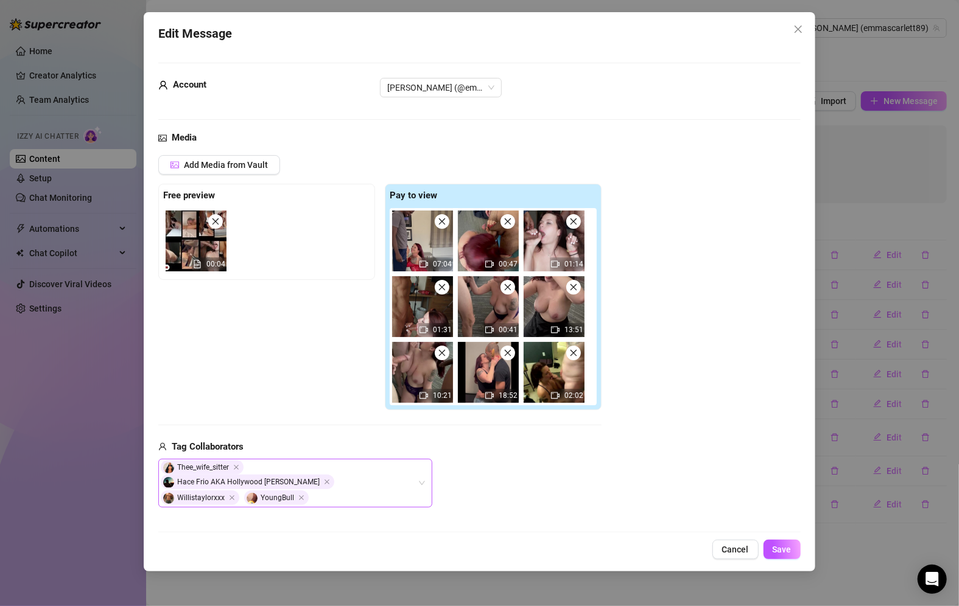
click at [428, 474] on div "Thee_wife_sitter [PERSON_NAME] AKA Hollywood [PERSON_NAME] YoungBull" at bounding box center [295, 483] width 274 height 49
click at [509, 471] on div "Thee_wife_sitter, [PERSON_NAME] AKA Hollywood [PERSON_NAME], Willistaylorxxx, Y…" at bounding box center [379, 483] width 443 height 49
click at [330, 159] on div "Add Media from Vault" at bounding box center [379, 169] width 443 height 29
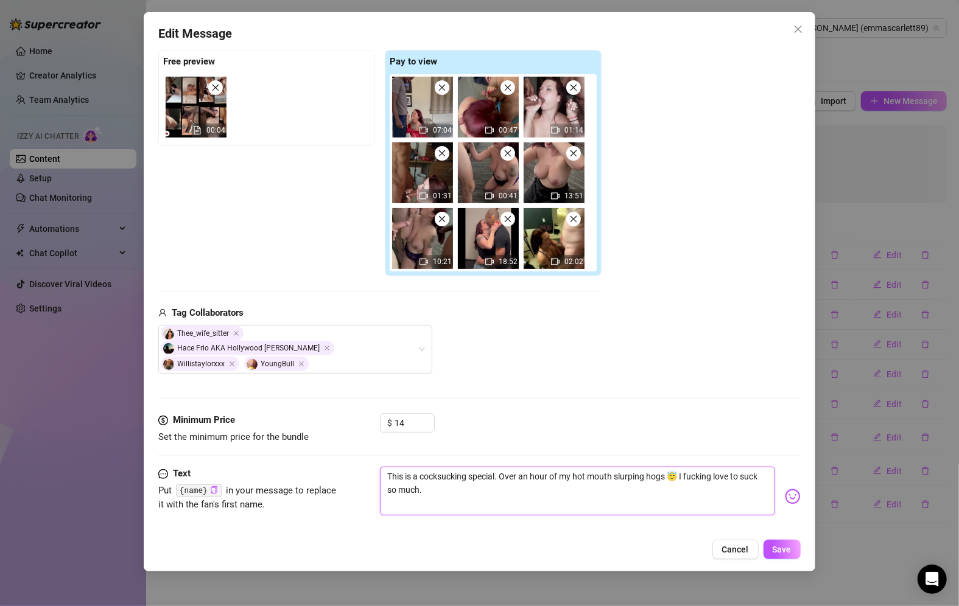
click at [710, 490] on textarea "This is a cocksucking special. Over an hour of my hot mouth slurping hogs 😇 I f…" at bounding box center [577, 491] width 395 height 49
click at [778, 552] on span "Save" at bounding box center [781, 550] width 19 height 10
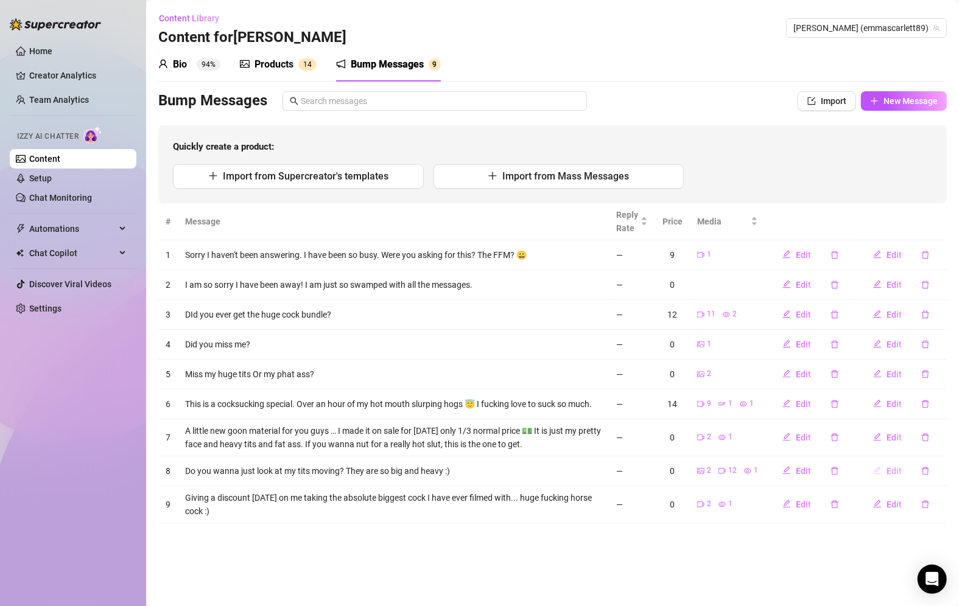
click at [893, 471] on span "Edit" at bounding box center [893, 471] width 15 height 10
type textarea "Do you wanna just look at my tits moving? They are so big and heavy :)"
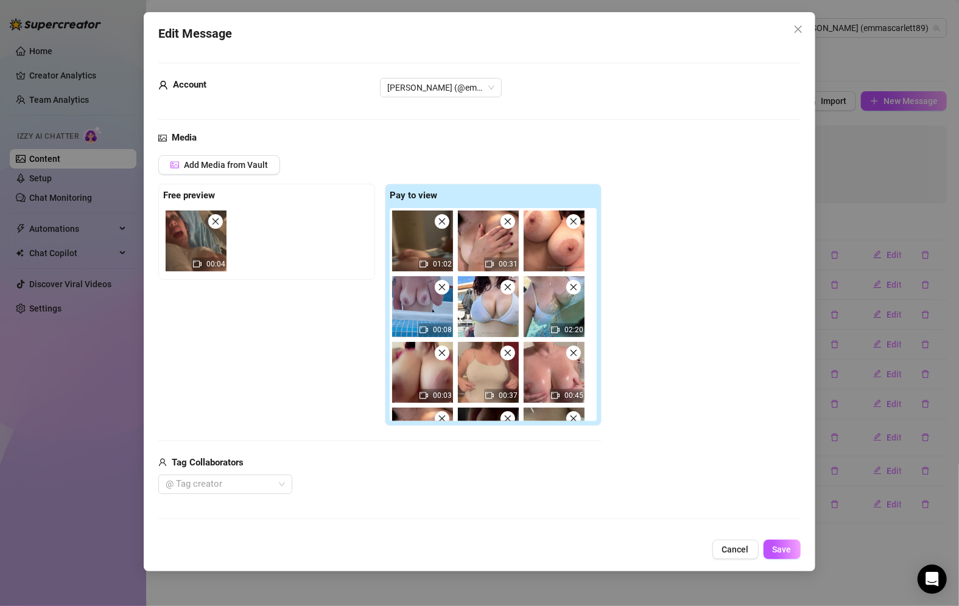
scroll to position [135, 0]
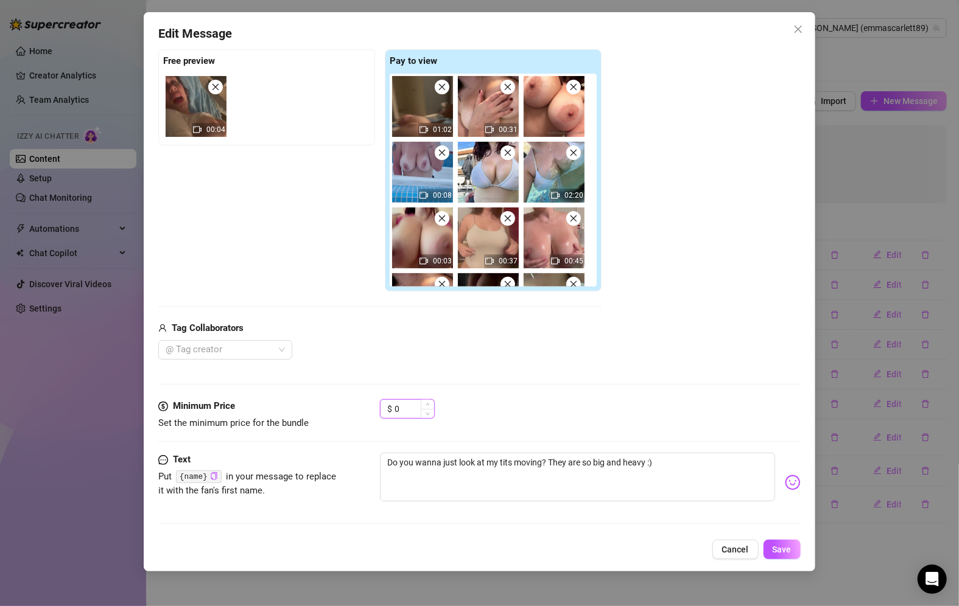
drag, startPoint x: 406, startPoint y: 402, endPoint x: 389, endPoint y: 402, distance: 17.1
click at [389, 402] on div "$ 0" at bounding box center [407, 408] width 55 height 19
type input "5"
click at [777, 548] on span "Save" at bounding box center [781, 550] width 19 height 10
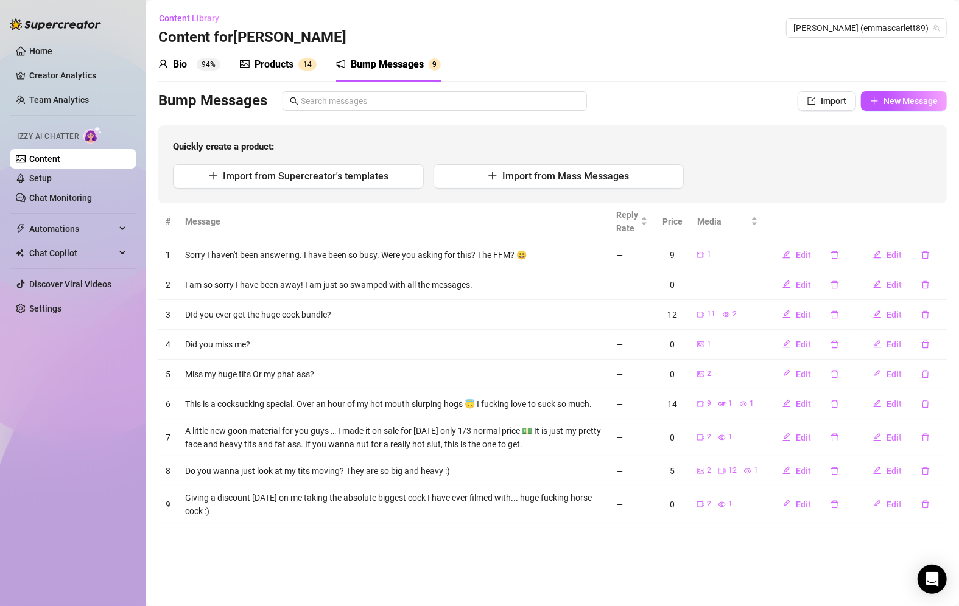
click at [285, 56] on div "Products 1 4" at bounding box center [278, 64] width 77 height 34
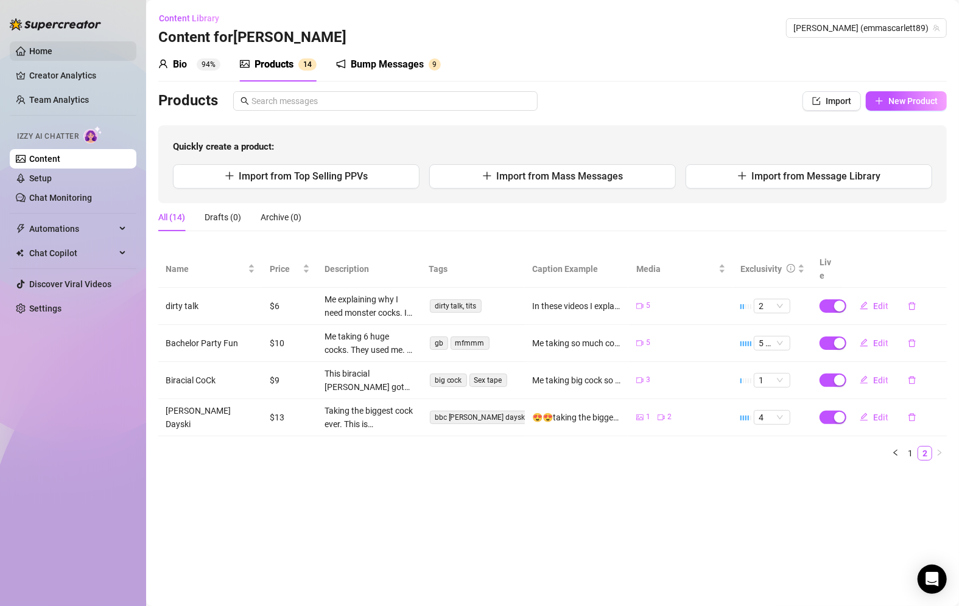
click at [29, 50] on link "Home" at bounding box center [40, 51] width 23 height 10
